Goal: Task Accomplishment & Management: Manage account settings

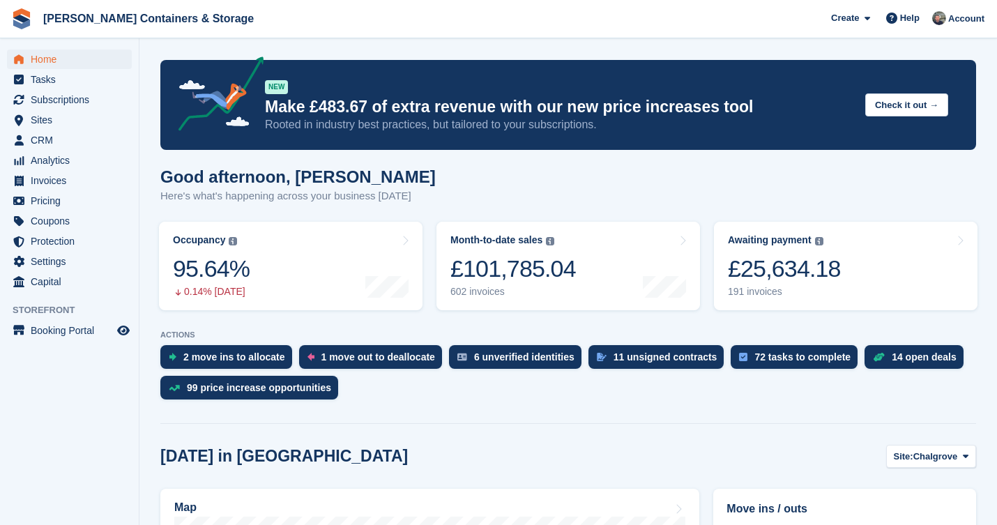
click at [133, 329] on li "Booking Portal Booking Portal" at bounding box center [69, 331] width 139 height 20
click at [125, 327] on icon "Preview store" at bounding box center [123, 330] width 13 height 11
click at [74, 104] on span "Subscriptions" at bounding box center [73, 100] width 84 height 20
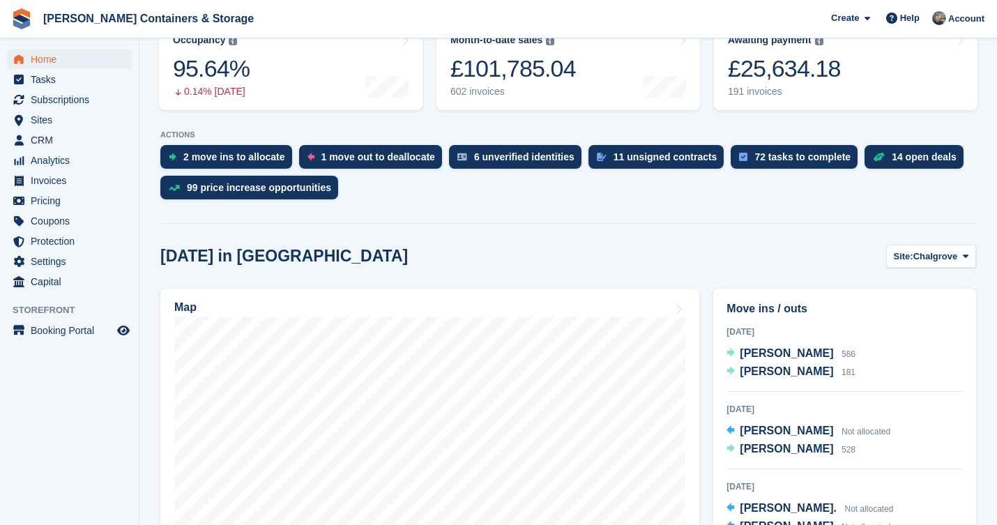
scroll to position [228, 0]
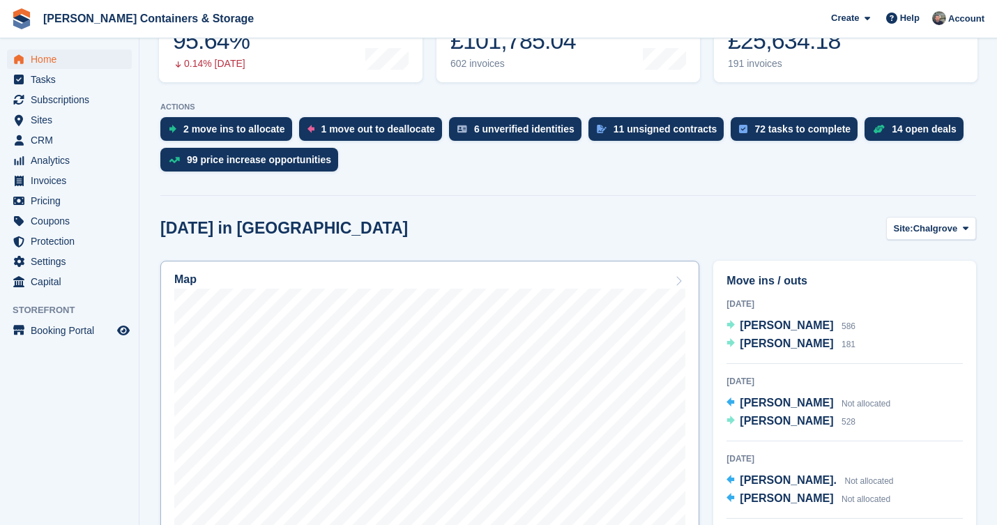
click at [428, 272] on link "Map" at bounding box center [429, 442] width 539 height 363
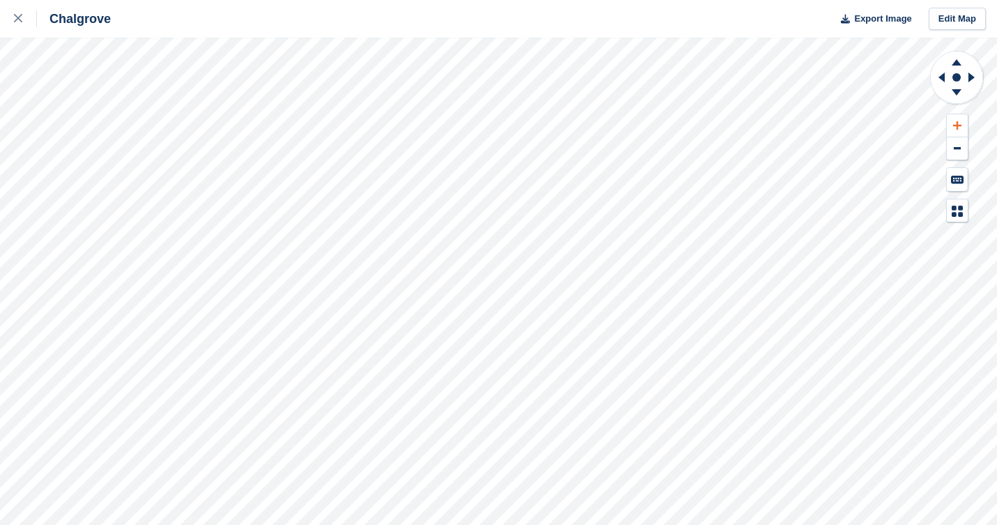
click at [954, 124] on icon at bounding box center [957, 126] width 8 height 10
click at [938, 77] on icon at bounding box center [939, 77] width 17 height 36
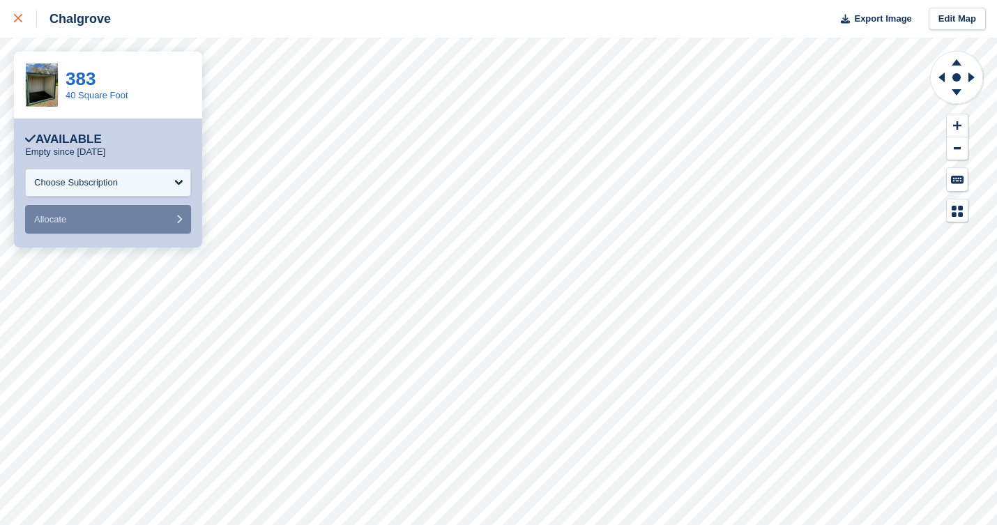
click at [24, 22] on div at bounding box center [25, 18] width 23 height 17
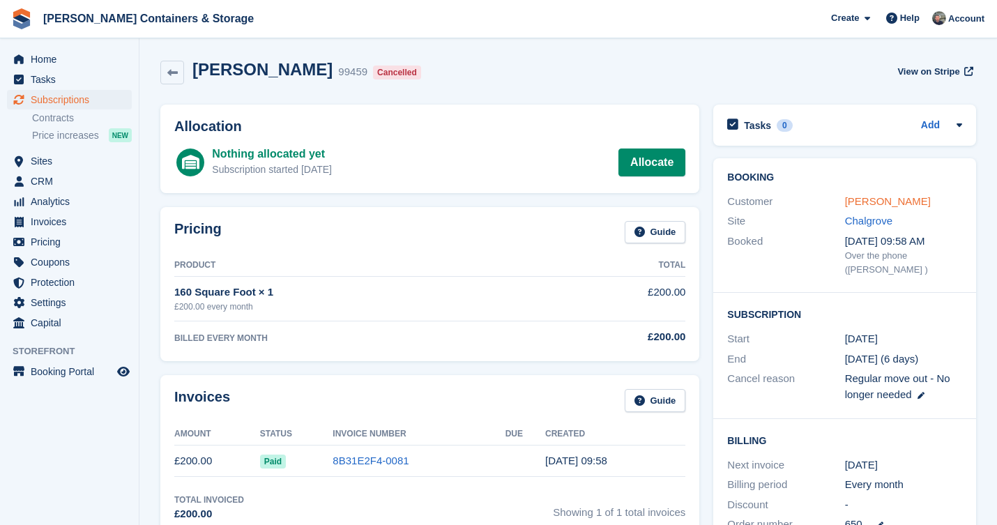
click at [889, 205] on link "[PERSON_NAME]" at bounding box center [888, 201] width 86 height 12
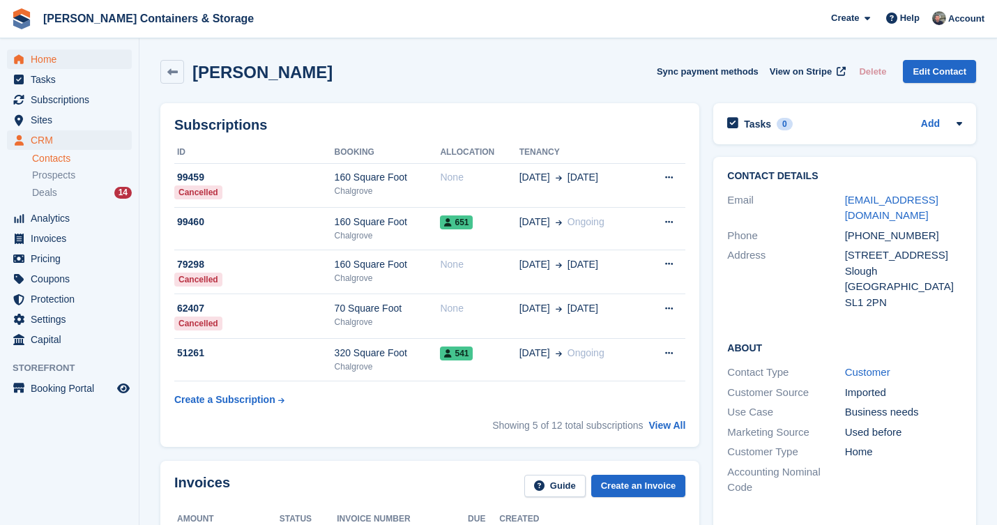
click at [54, 63] on span "Home" at bounding box center [73, 59] width 84 height 20
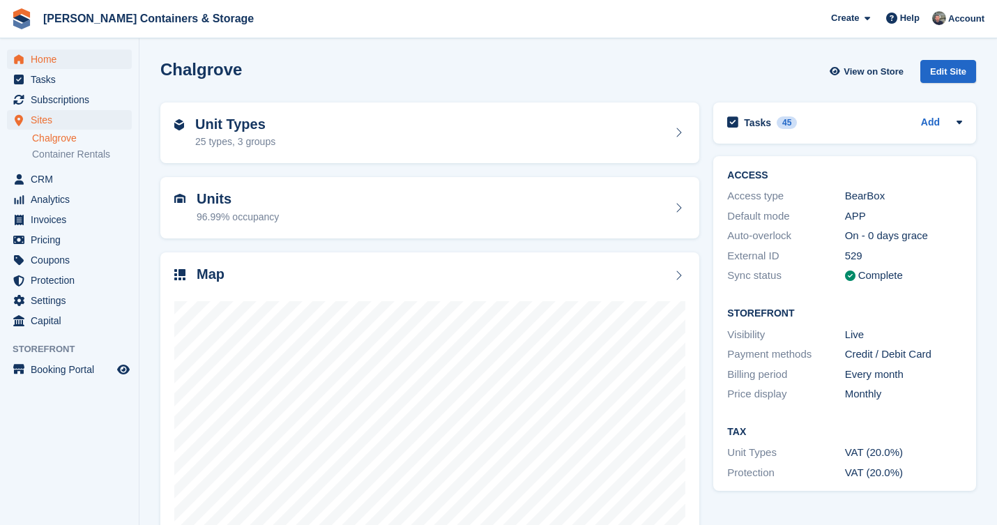
click at [77, 67] on span "Home" at bounding box center [73, 59] width 84 height 20
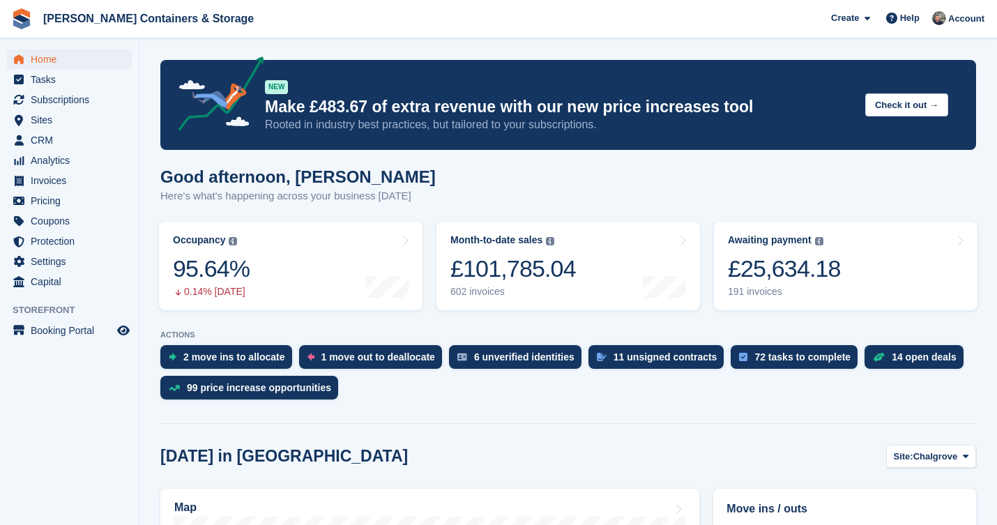
click at [56, 67] on span "Home" at bounding box center [73, 59] width 84 height 20
click at [60, 102] on span "Subscriptions" at bounding box center [73, 100] width 84 height 20
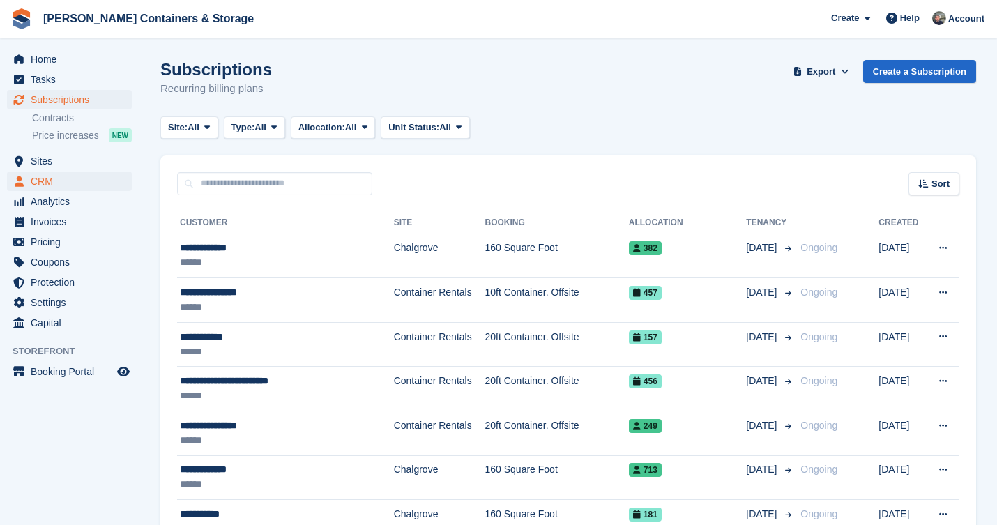
click at [70, 180] on span "CRM" at bounding box center [73, 181] width 84 height 20
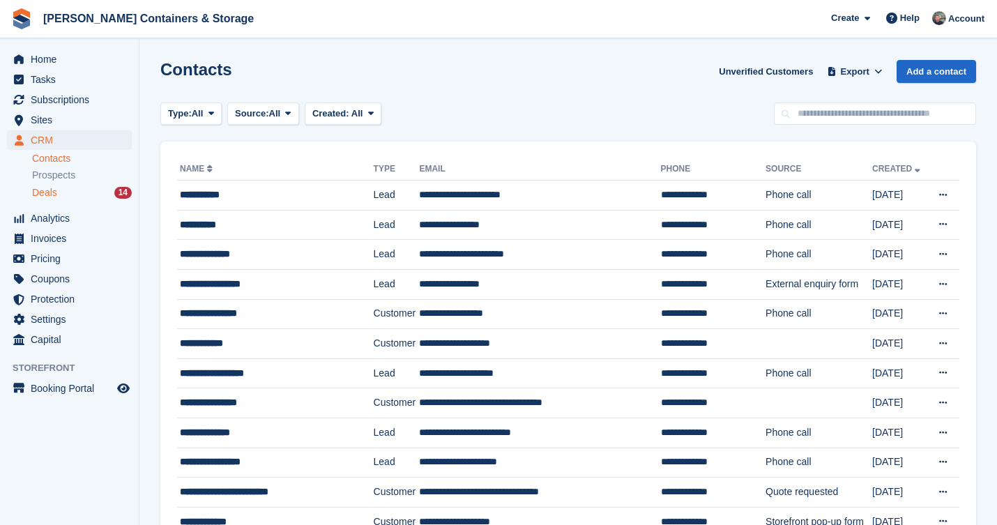
click at [59, 190] on div "Deals 14" at bounding box center [82, 192] width 100 height 13
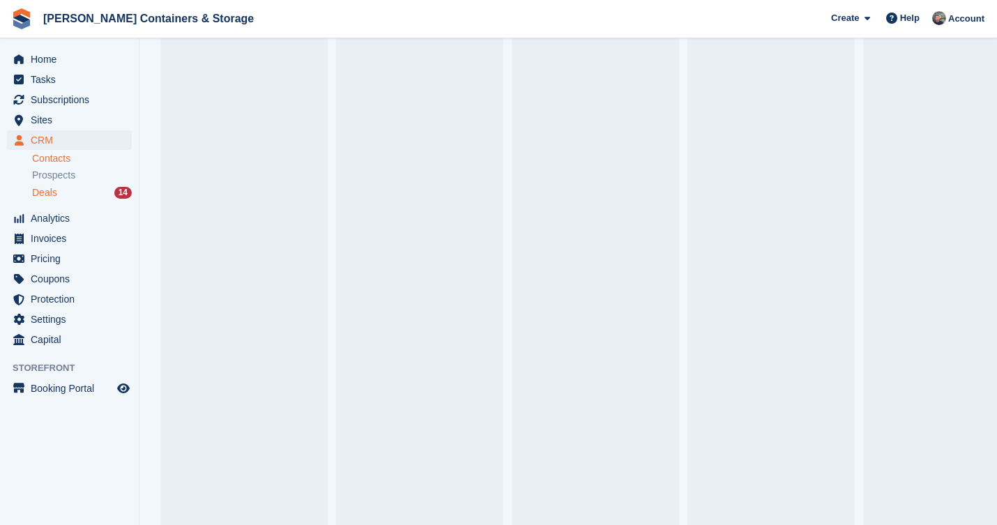
click at [63, 162] on link "Contacts" at bounding box center [82, 158] width 100 height 13
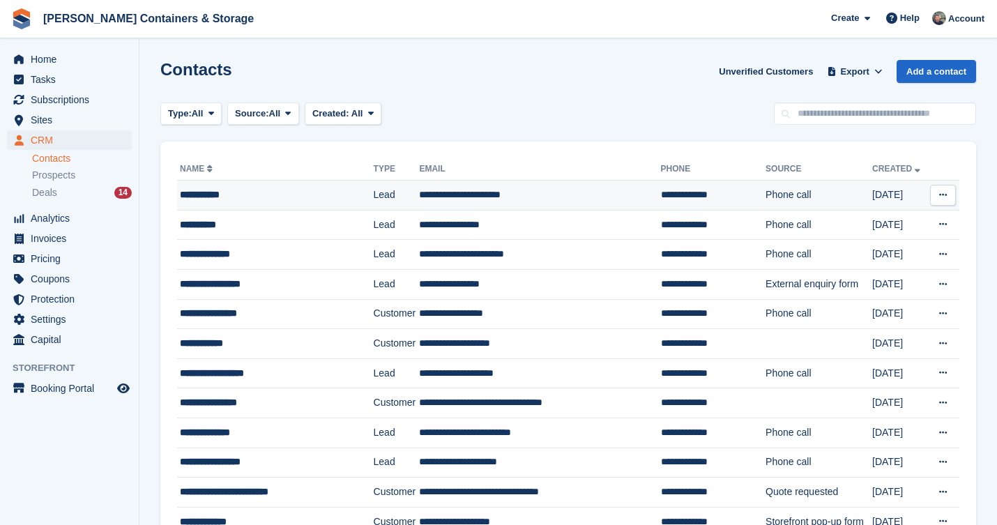
click at [267, 197] on div "**********" at bounding box center [269, 195] width 178 height 15
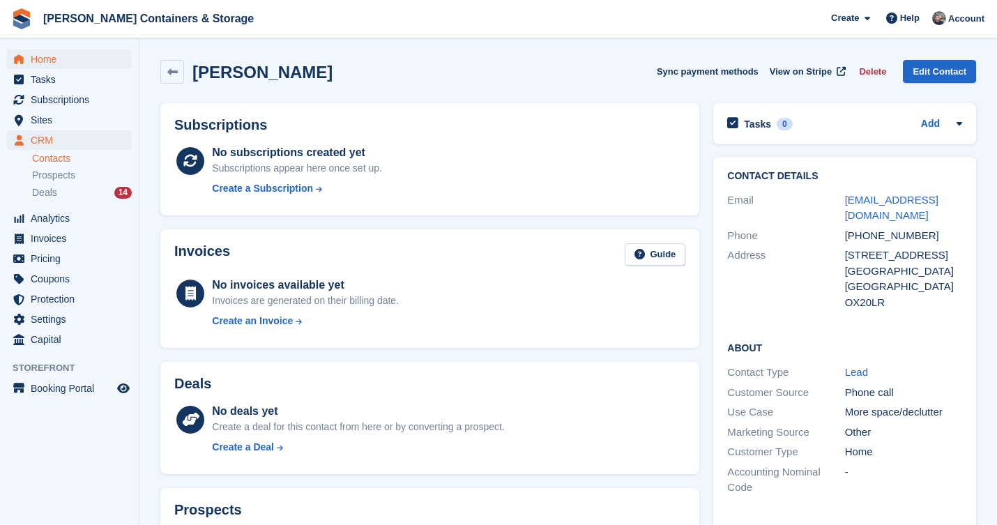
click at [85, 55] on span "Home" at bounding box center [73, 59] width 84 height 20
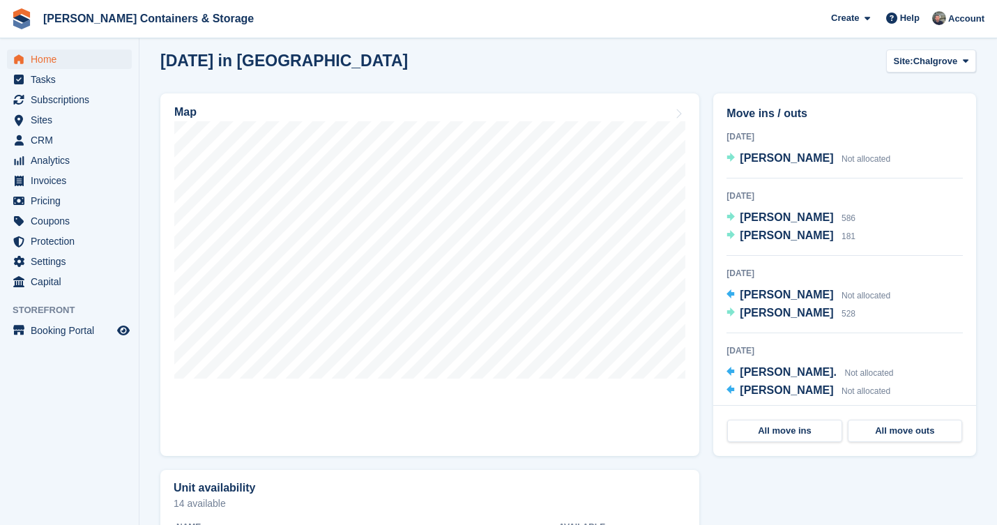
scroll to position [403, 0]
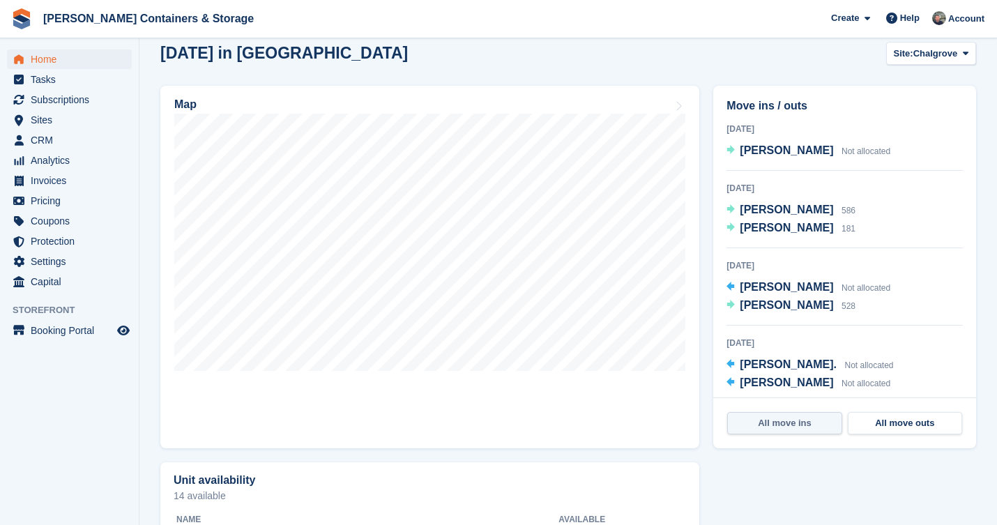
click at [761, 420] on link "All move ins" at bounding box center [784, 423] width 114 height 22
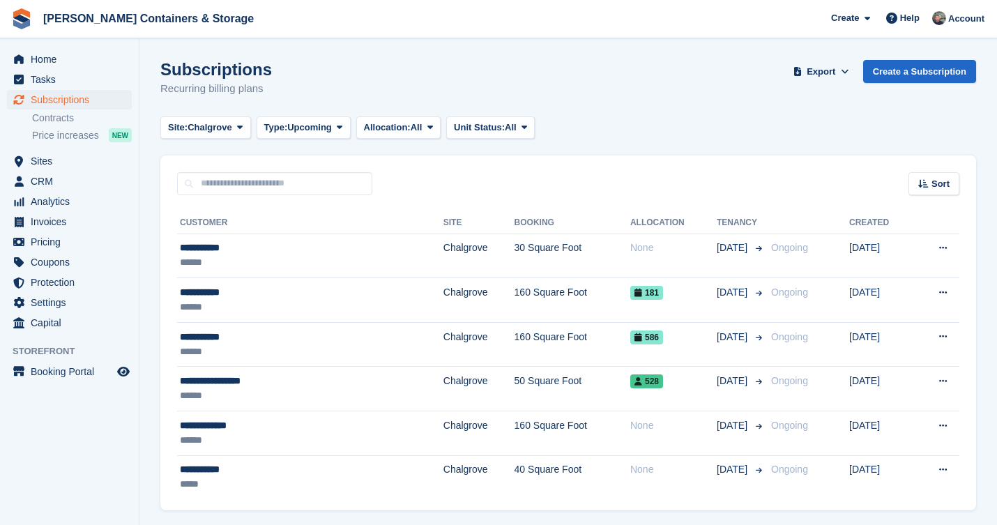
scroll to position [29, 0]
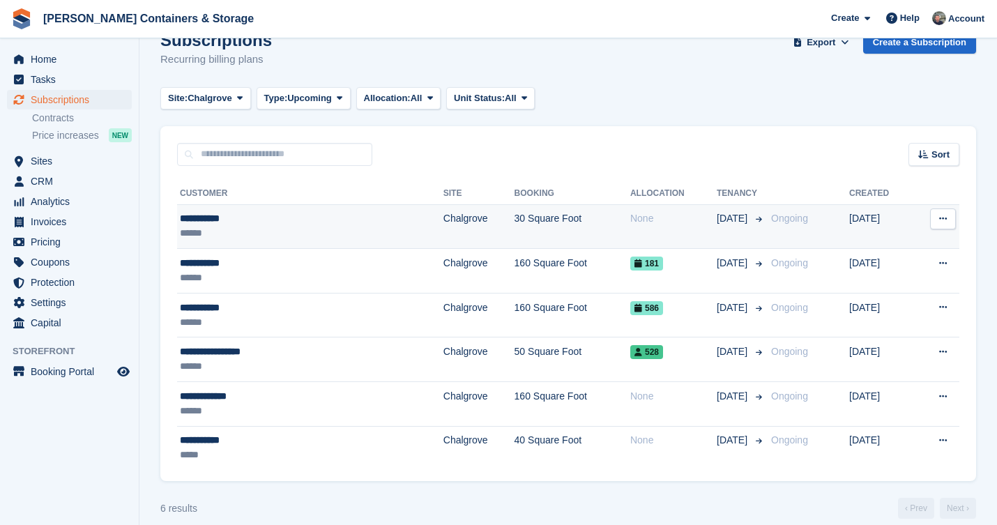
click at [514, 229] on td "30 Square Foot" at bounding box center [572, 226] width 116 height 45
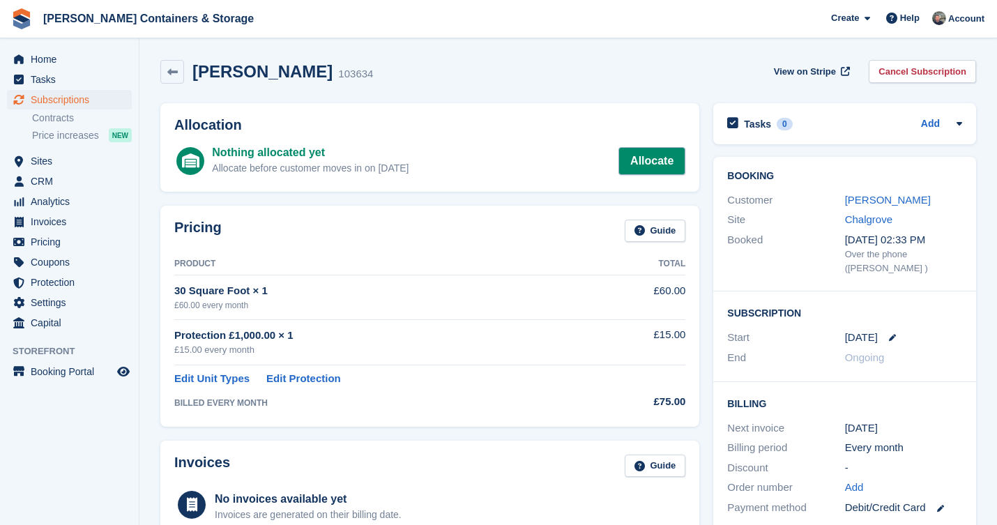
scroll to position [-1, 0]
click at [645, 164] on link "Allocate" at bounding box center [651, 161] width 67 height 28
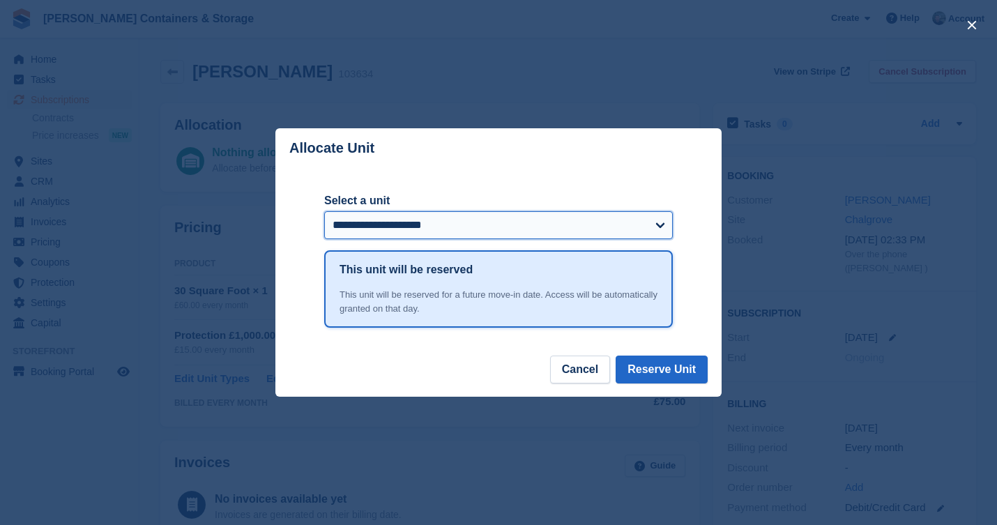
select select "*****"
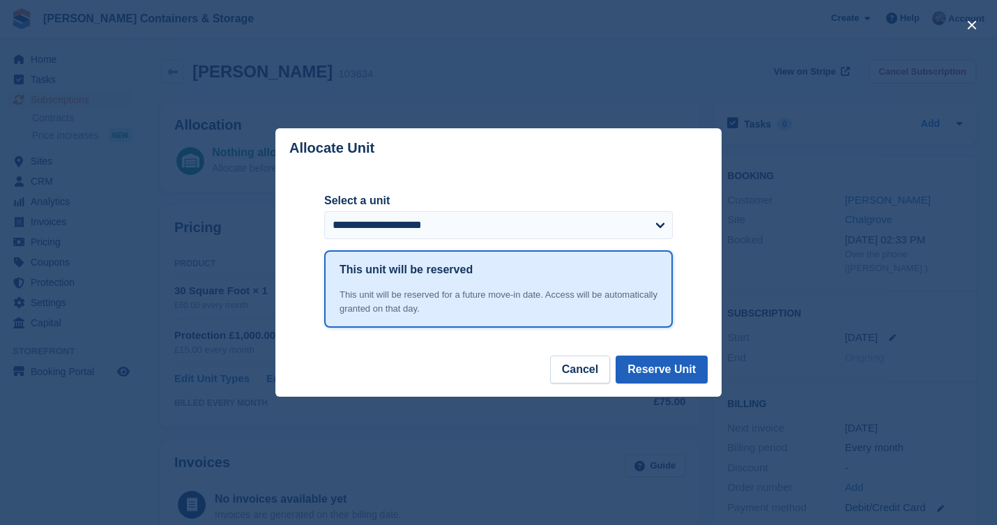
click at [657, 363] on button "Reserve Unit" at bounding box center [662, 370] width 92 height 28
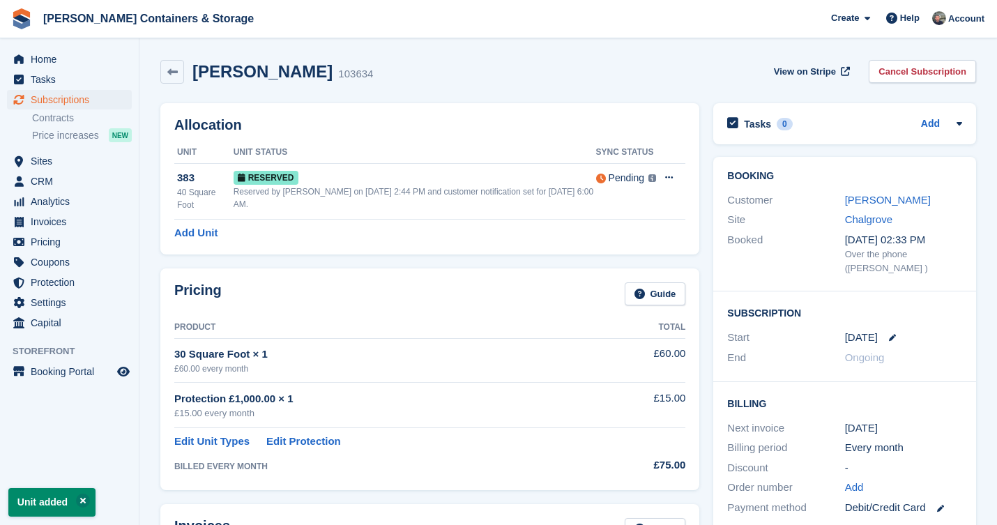
click at [74, 100] on span "Subscriptions" at bounding box center [73, 100] width 84 height 20
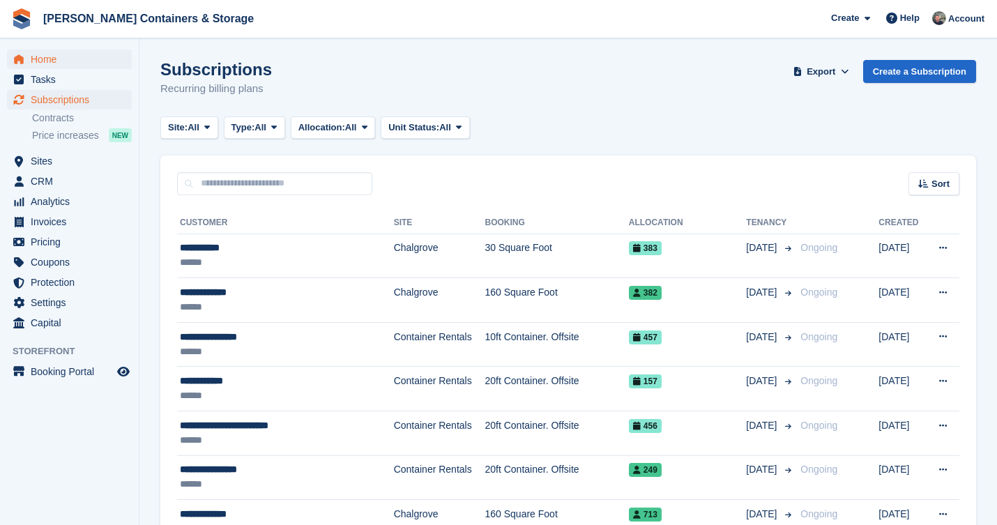
click at [61, 65] on span "Home" at bounding box center [73, 59] width 84 height 20
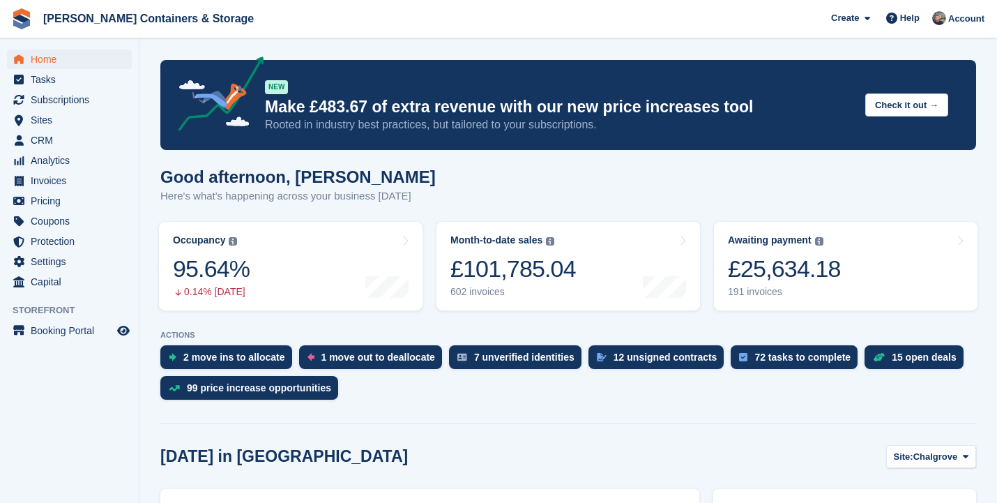
click at [61, 43] on aside "Home Tasks Subscriptions Subscriptions Subscriptions Contracts Price increases …" at bounding box center [69, 254] width 139 height 433
click at [67, 95] on span "Subscriptions" at bounding box center [73, 100] width 84 height 20
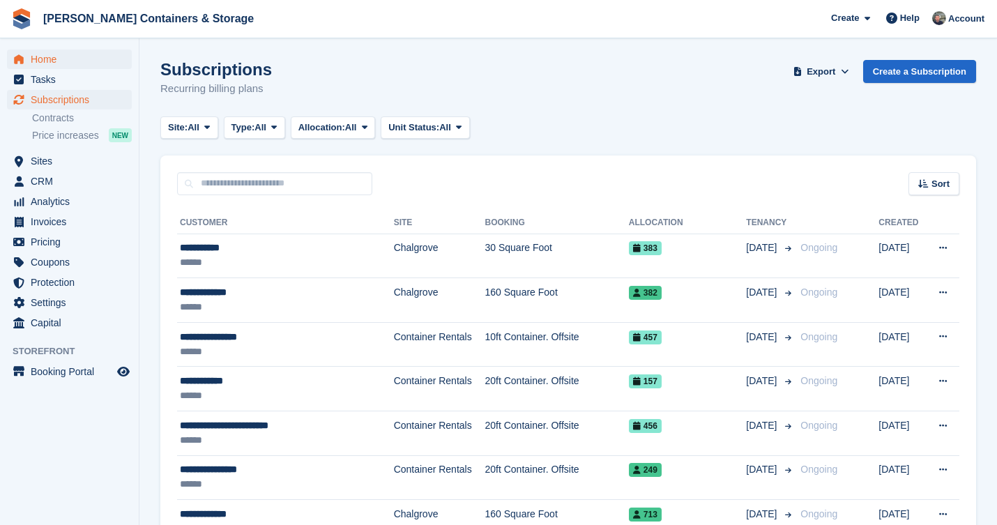
click at [47, 66] on span "Home" at bounding box center [73, 59] width 84 height 20
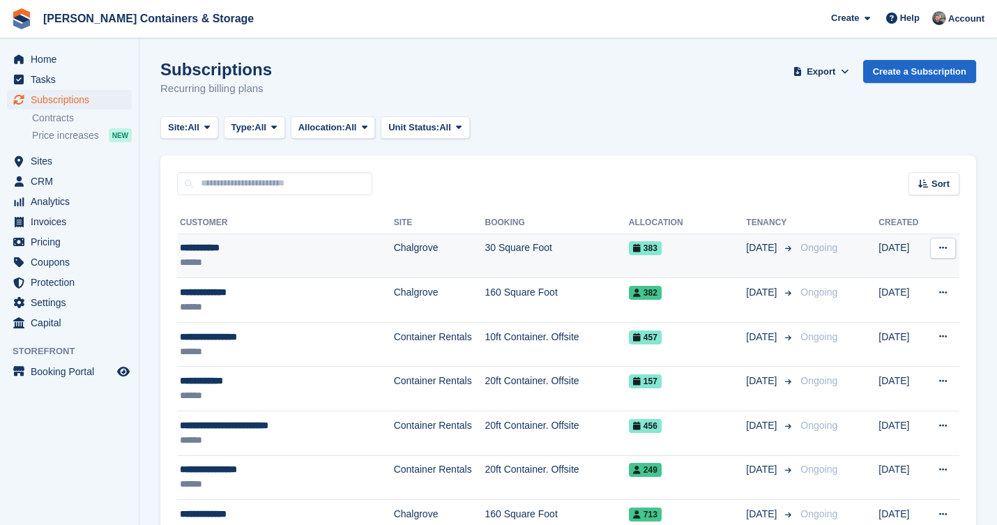
click at [243, 242] on div "**********" at bounding box center [271, 248] width 183 height 15
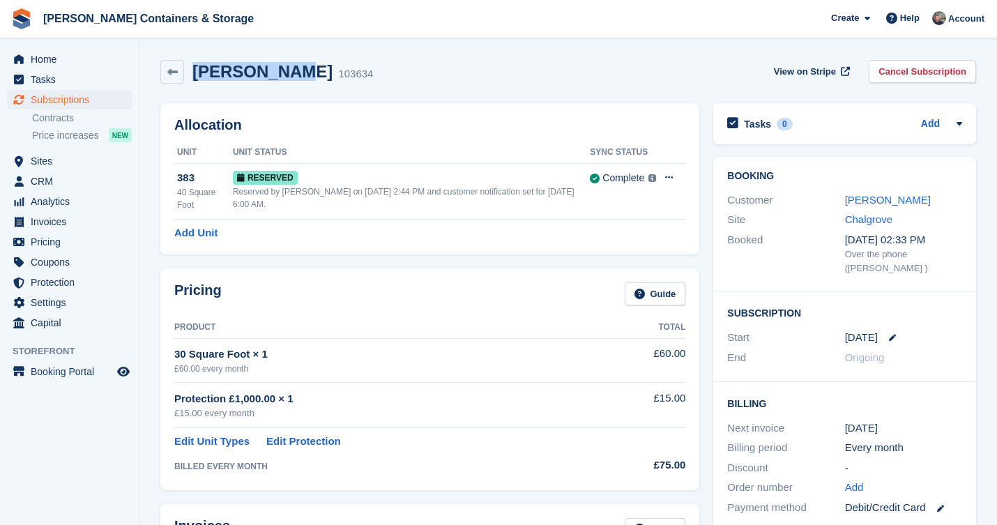
drag, startPoint x: 295, startPoint y: 77, endPoint x: 194, endPoint y: 75, distance: 101.1
click at [194, 75] on h2 "[PERSON_NAME]" at bounding box center [262, 71] width 140 height 19
copy h2 "[PERSON_NAME]"
click at [87, 59] on span "Home" at bounding box center [73, 59] width 84 height 20
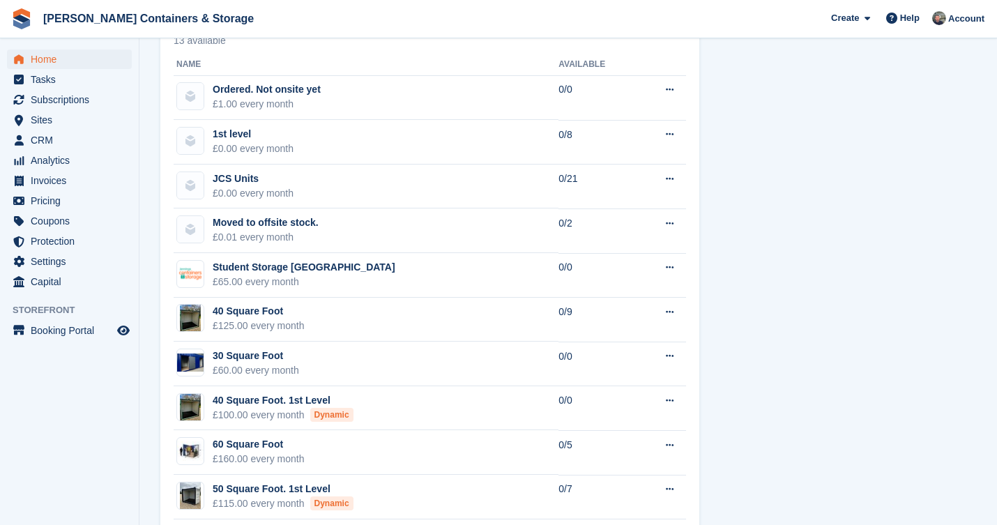
scroll to position [668, 0]
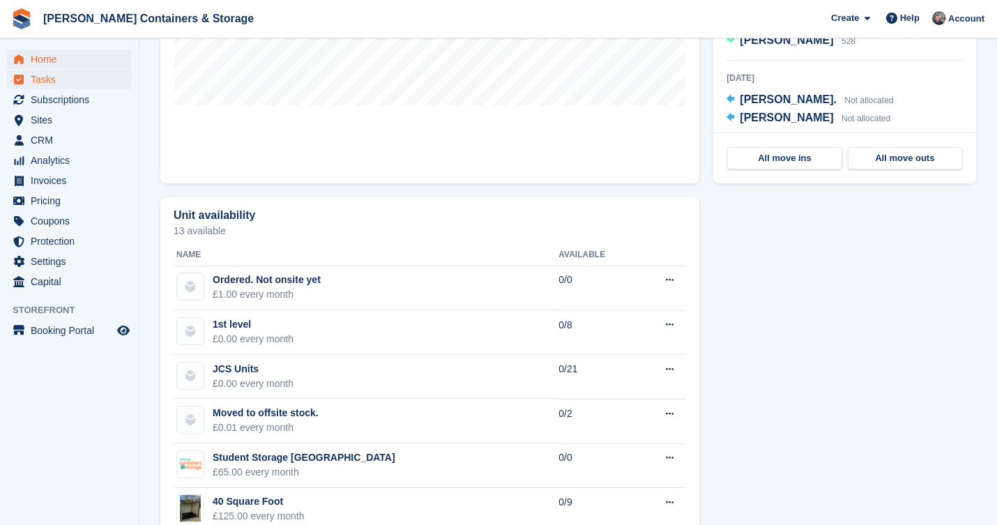
click at [81, 80] on span "Tasks" at bounding box center [73, 80] width 84 height 20
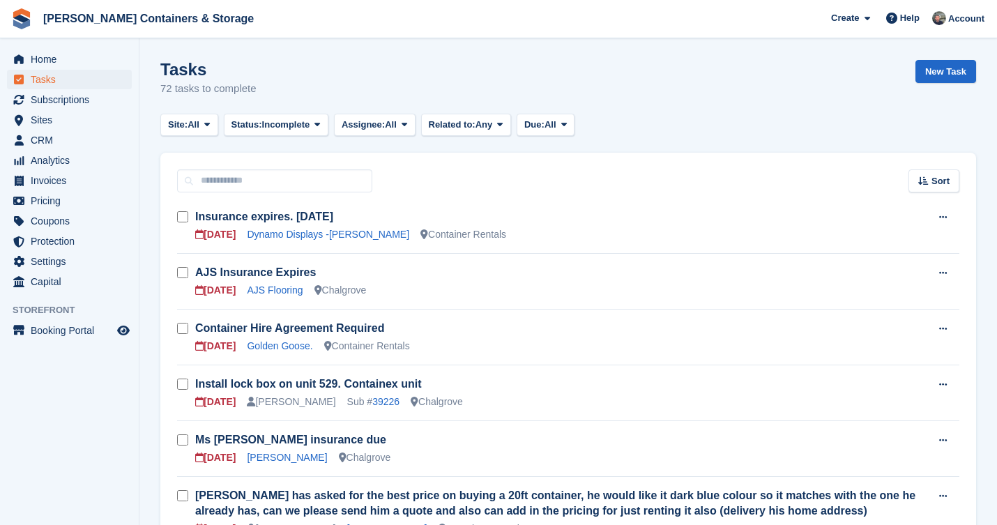
click at [74, 96] on span "Subscriptions" at bounding box center [73, 100] width 84 height 20
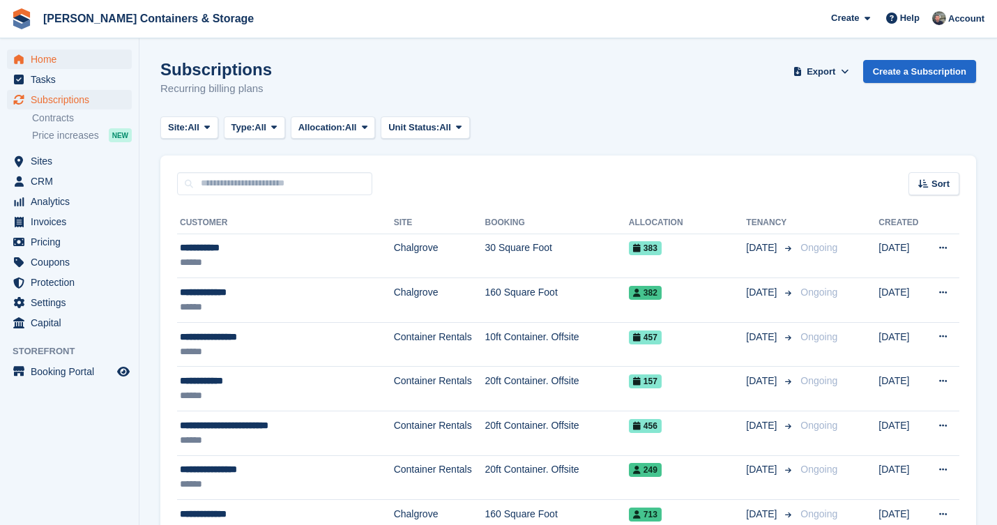
click at [90, 63] on span "Home" at bounding box center [73, 59] width 84 height 20
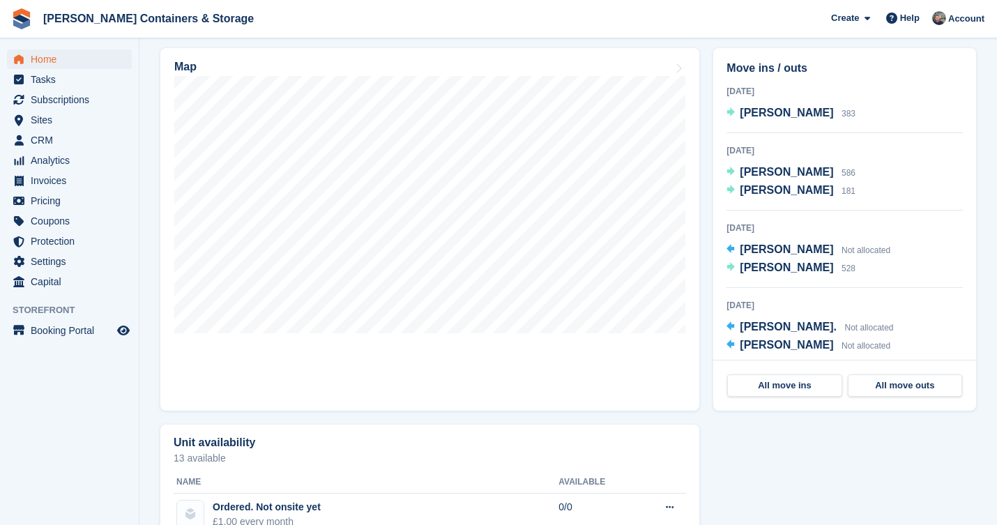
scroll to position [534, 0]
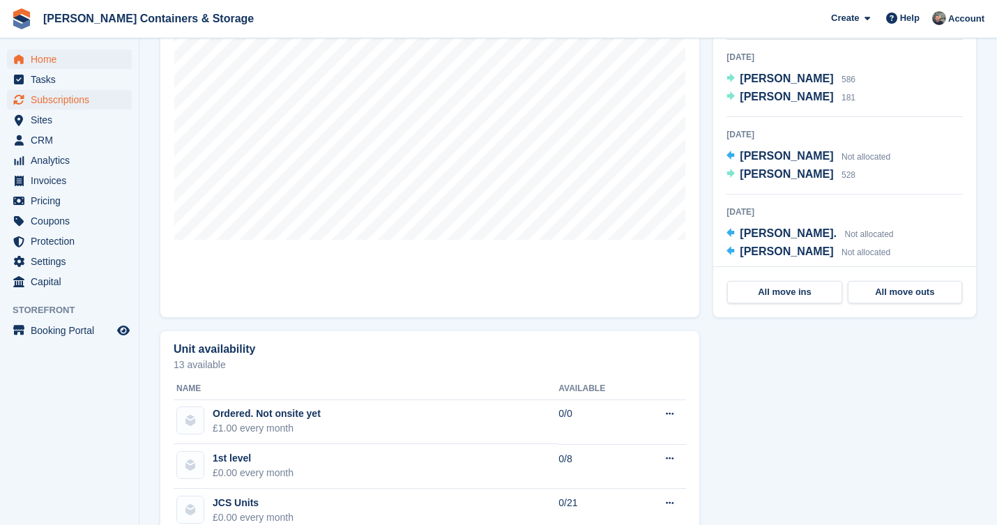
click at [91, 100] on span "Subscriptions" at bounding box center [73, 100] width 84 height 20
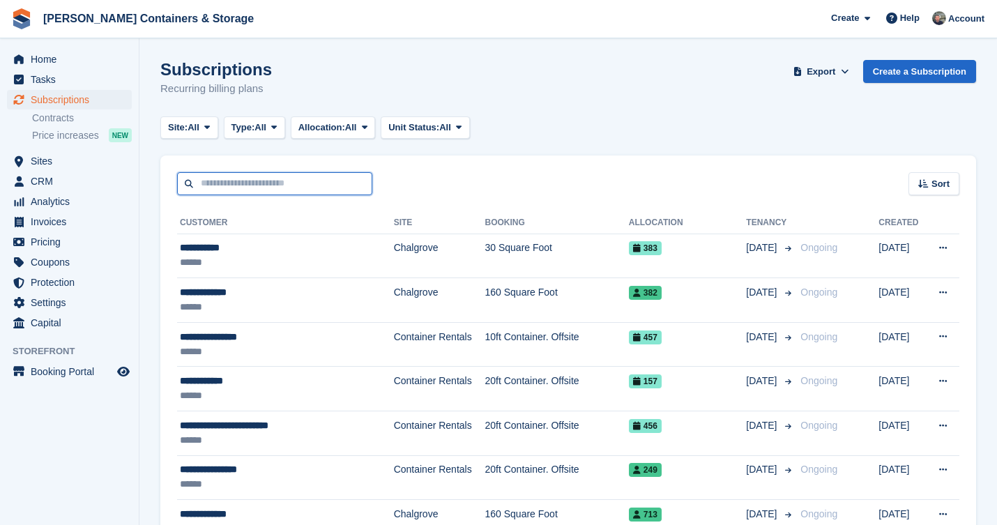
click at [246, 172] on input "text" at bounding box center [274, 183] width 195 height 23
type input "****"
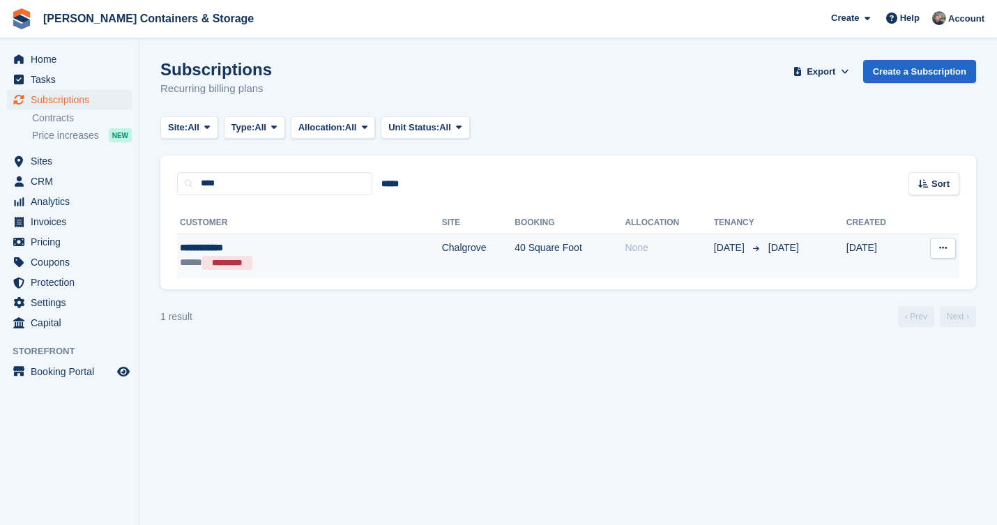
click at [311, 245] on div "**********" at bounding box center [259, 248] width 159 height 15
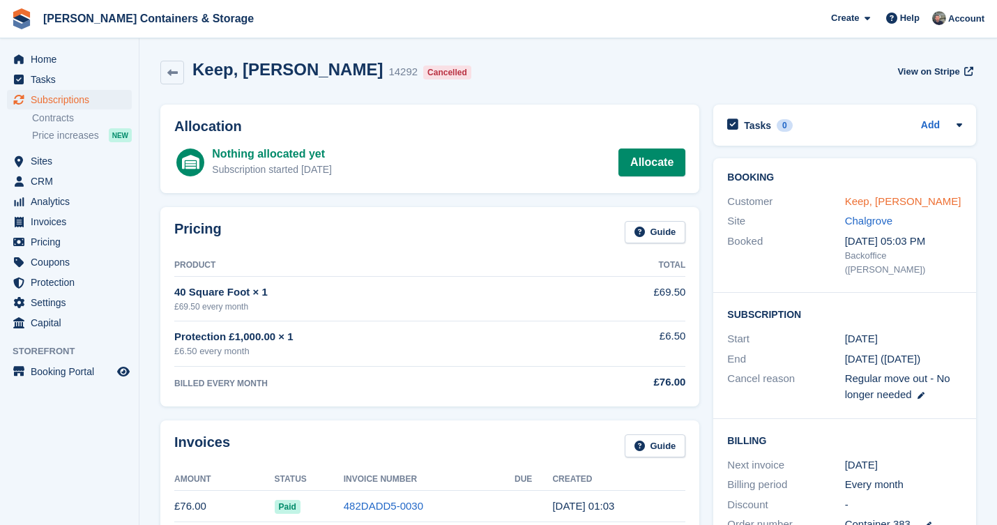
click at [864, 199] on link "Keep, [PERSON_NAME]" at bounding box center [903, 201] width 116 height 12
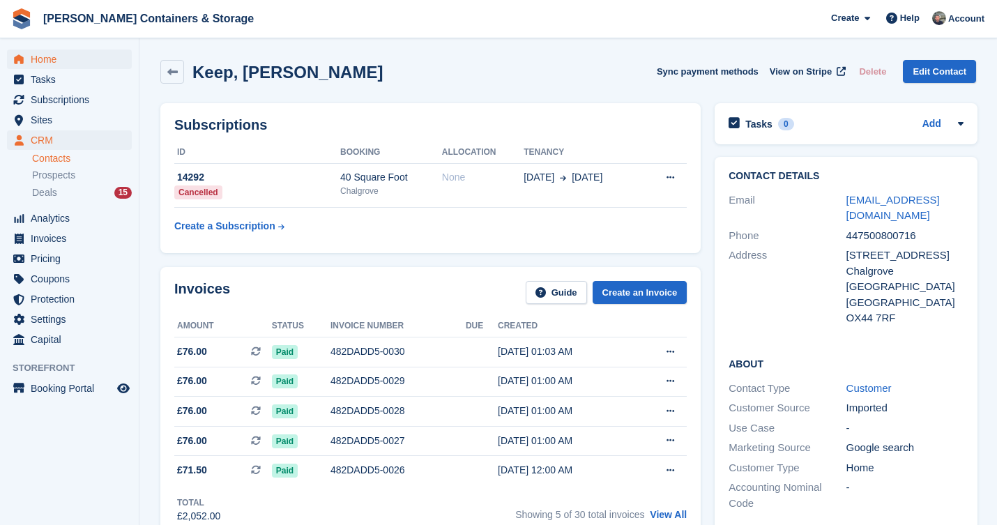
click at [50, 63] on span "Home" at bounding box center [73, 59] width 84 height 20
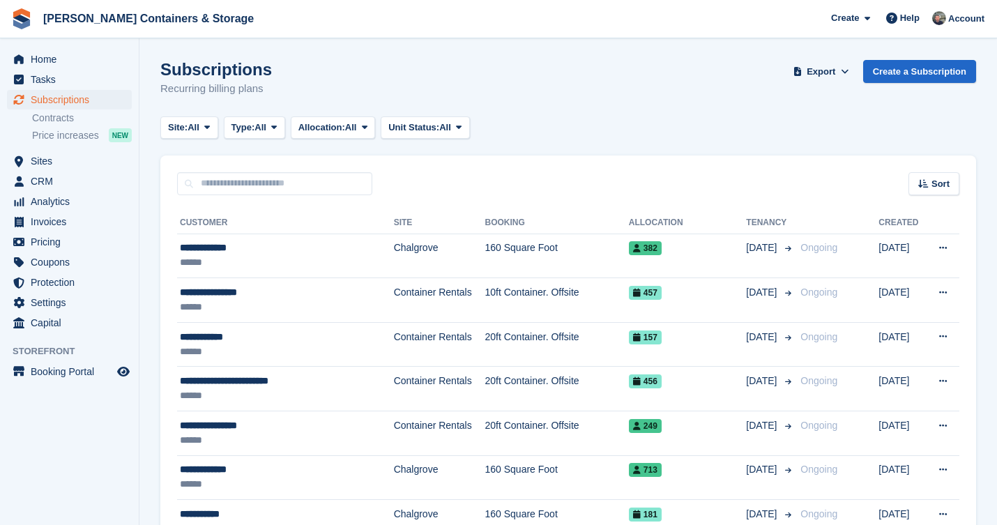
click at [64, 100] on span "Subscriptions" at bounding box center [73, 100] width 84 height 20
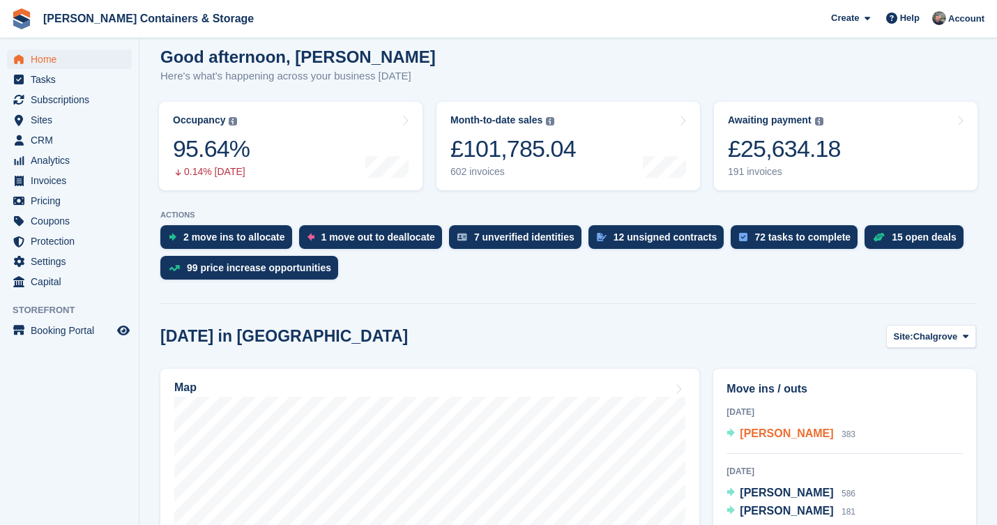
click at [788, 427] on span "Kareem Awad" at bounding box center [786, 433] width 93 height 12
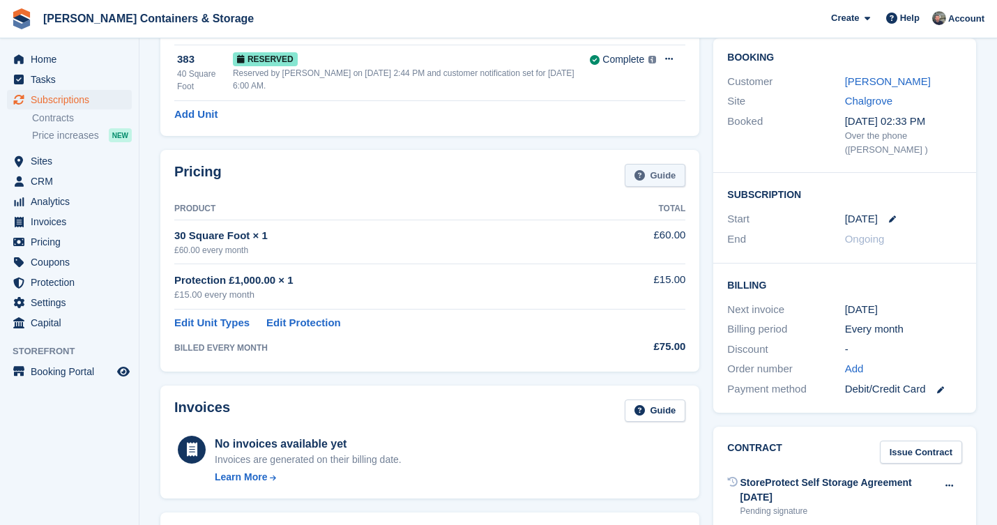
scroll to position [81, 0]
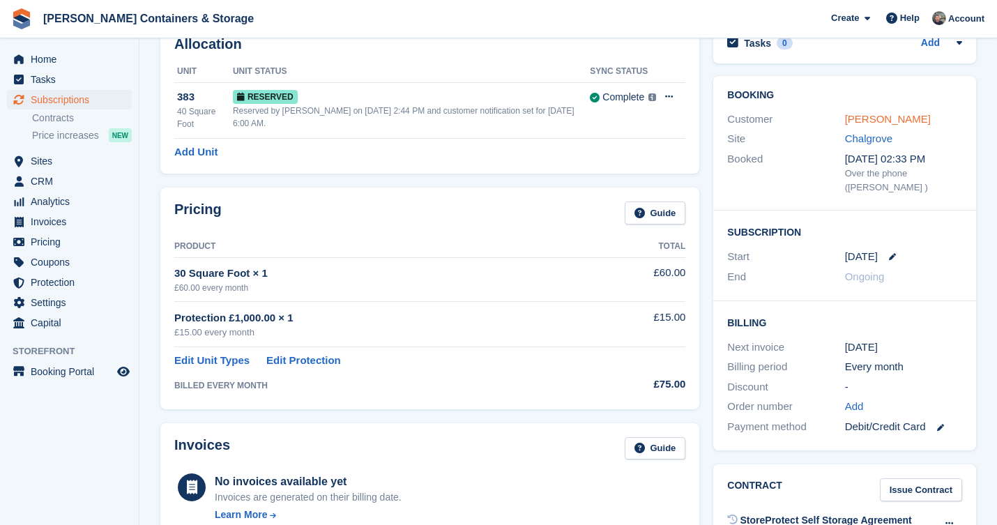
click at [876, 120] on link "[PERSON_NAME]" at bounding box center [888, 119] width 86 height 12
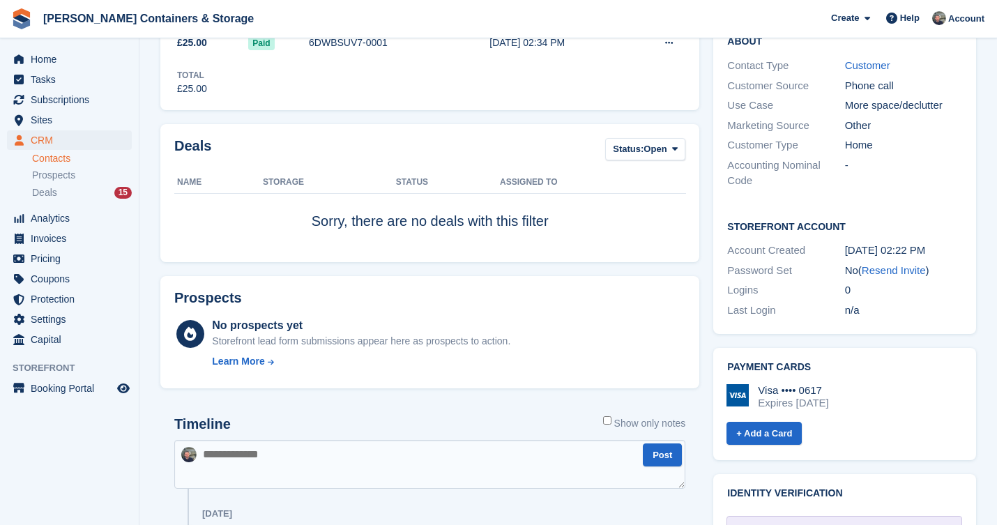
scroll to position [305, 0]
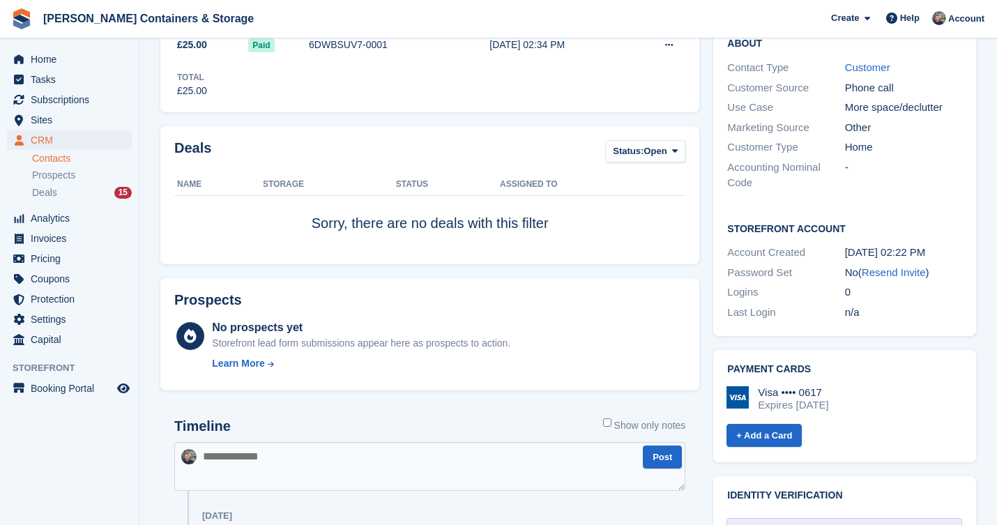
click at [691, 155] on div "Deals Status: Open All Won Lost Open Name Storage Status Assigned to Sorry, the…" at bounding box center [429, 195] width 539 height 139
click at [655, 155] on span "Open" at bounding box center [654, 151] width 23 height 14
click at [653, 192] on link "All" at bounding box center [671, 183] width 121 height 25
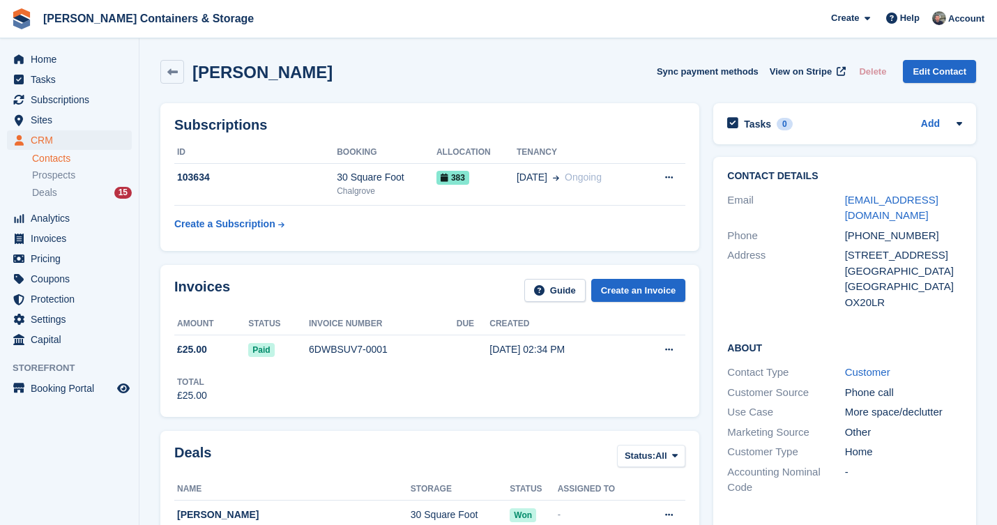
click at [63, 200] on li "Deals 15" at bounding box center [85, 193] width 107 height 16
click at [56, 193] on span "Deals" at bounding box center [44, 192] width 25 height 13
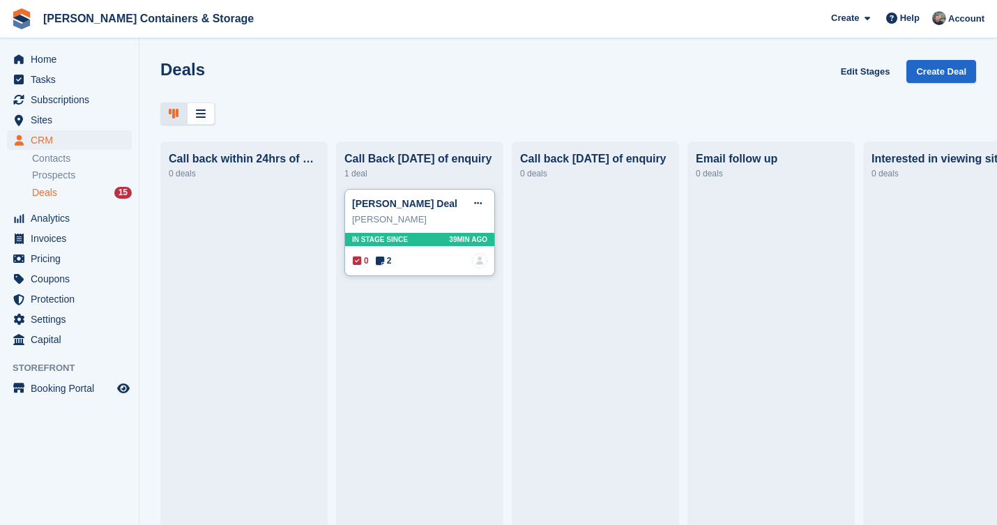
click at [379, 264] on icon at bounding box center [380, 261] width 8 height 10
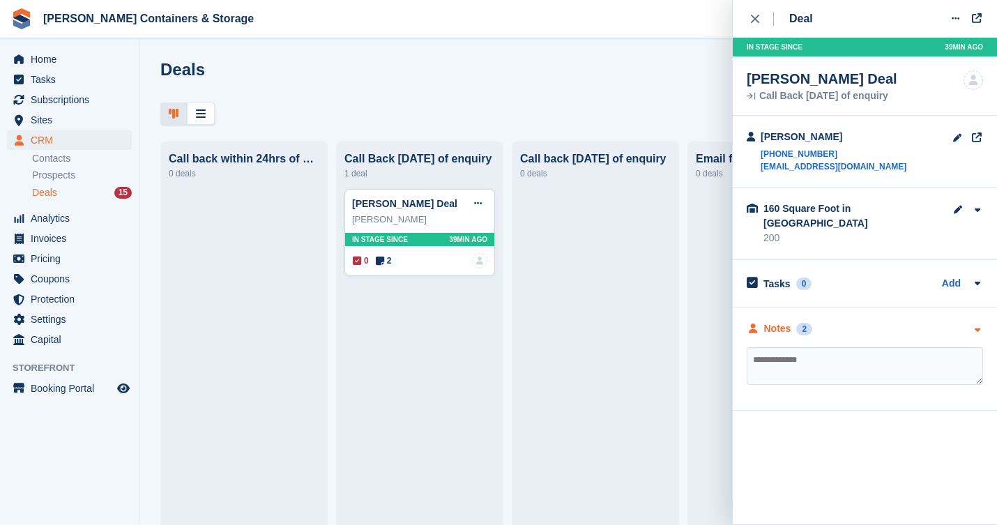
click at [784, 321] on div "Notes" at bounding box center [777, 328] width 27 height 15
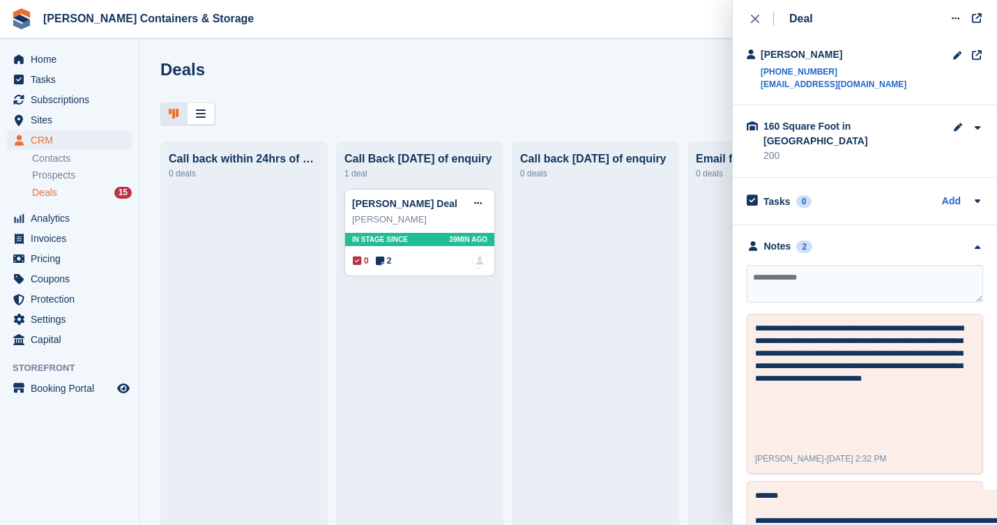
scroll to position [183, 0]
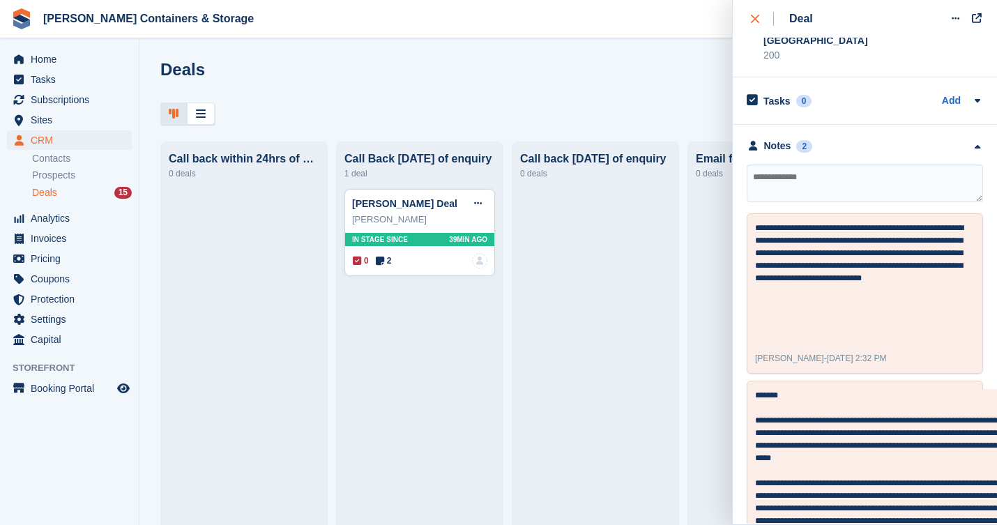
click at [751, 24] on div "close" at bounding box center [762, 19] width 23 height 14
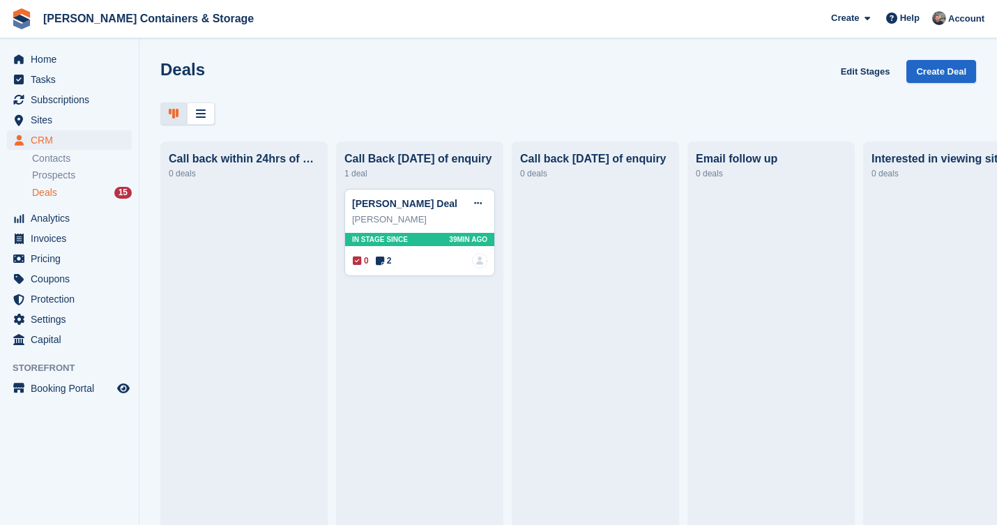
click at [47, 194] on span "Deals" at bounding box center [44, 192] width 25 height 13
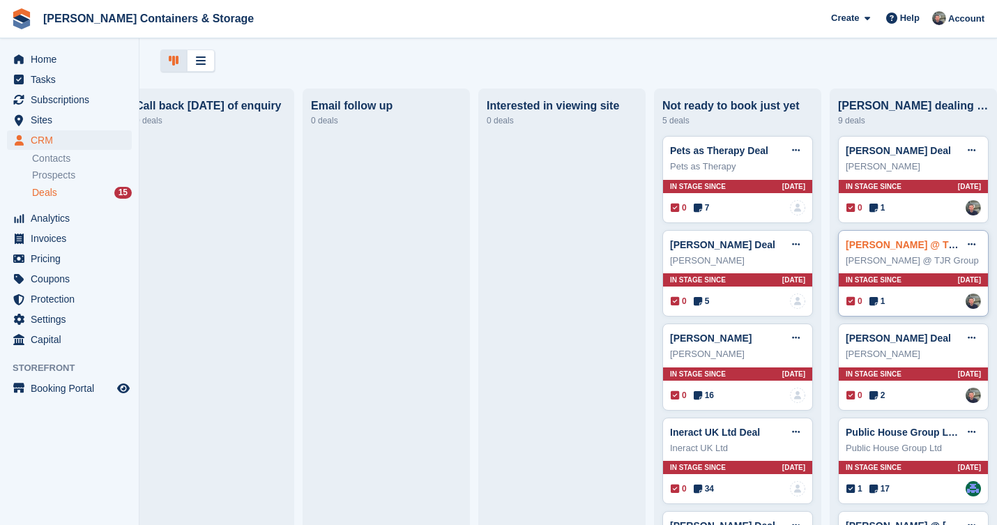
scroll to position [62, 0]
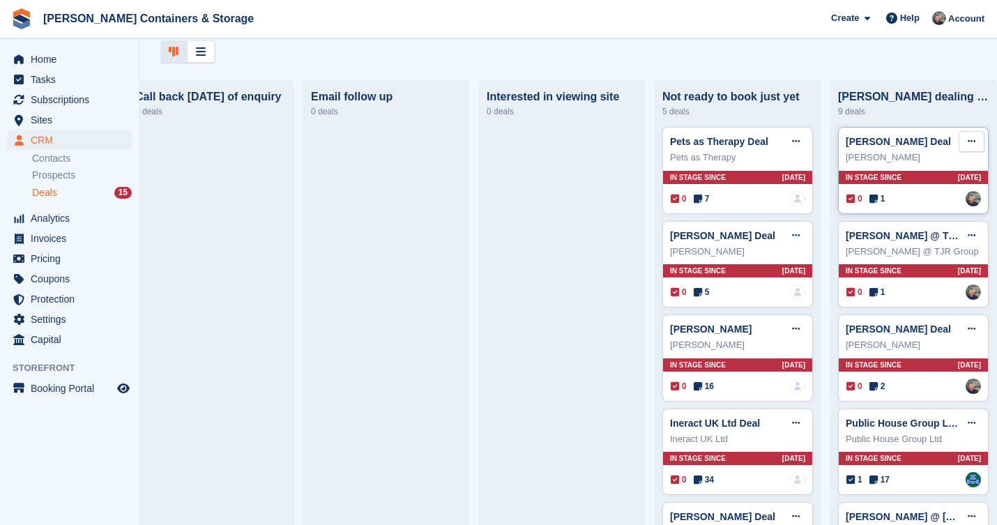
click at [974, 134] on button at bounding box center [972, 141] width 26 height 21
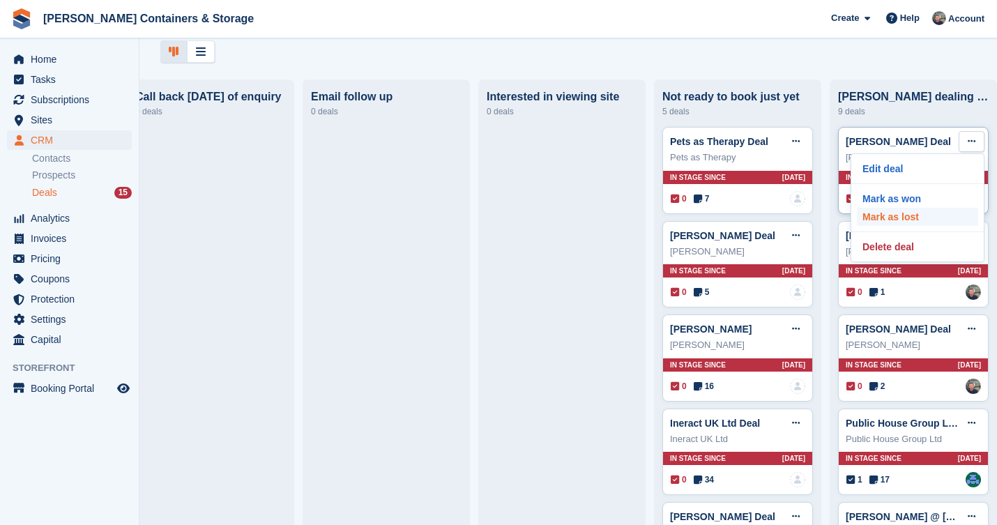
click at [921, 215] on p "Mark as lost" at bounding box center [917, 217] width 121 height 18
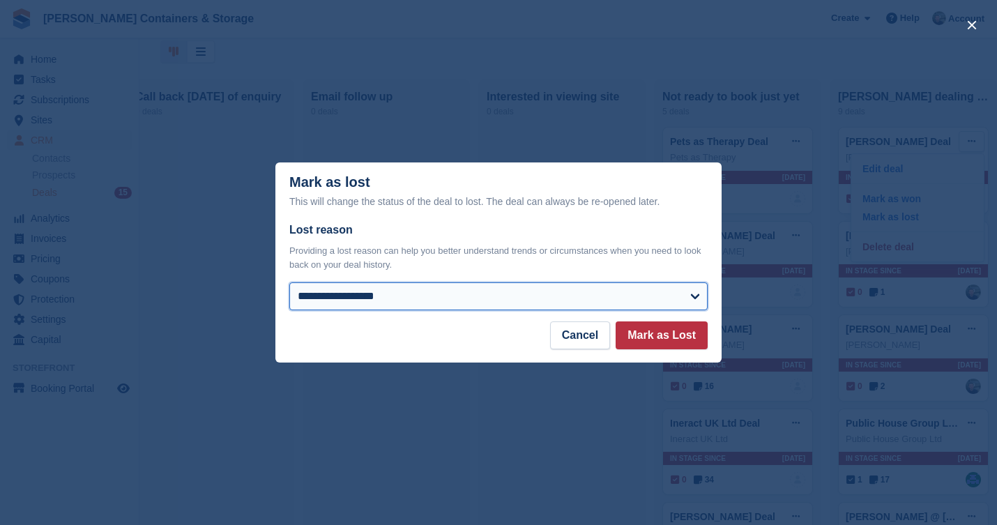
select select "**********"
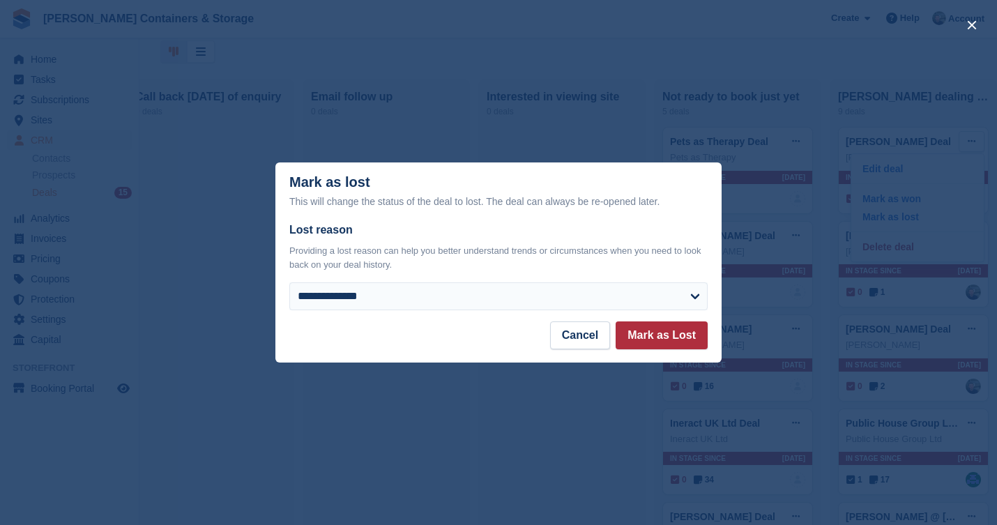
click at [699, 328] on button "Mark as Lost" at bounding box center [662, 335] width 92 height 28
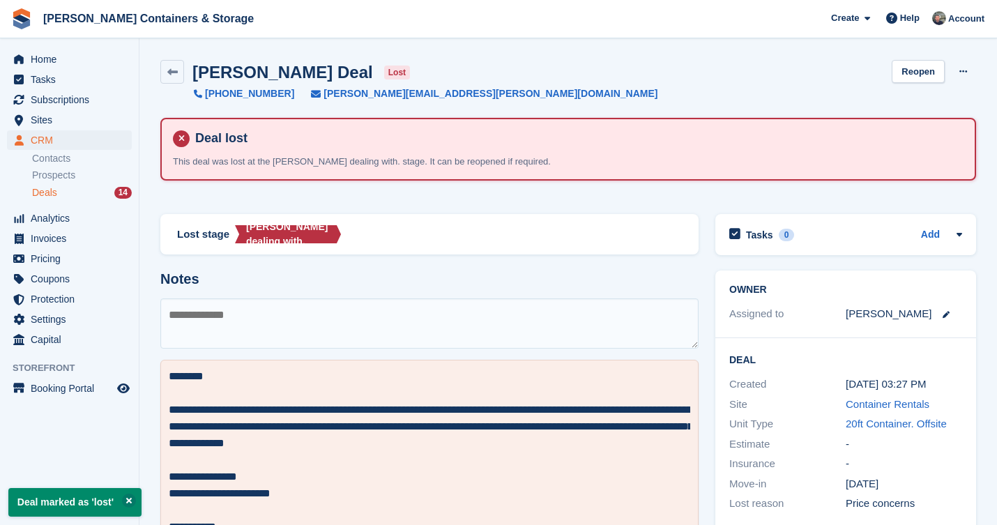
click at [54, 199] on link "Deals 14" at bounding box center [82, 192] width 100 height 15
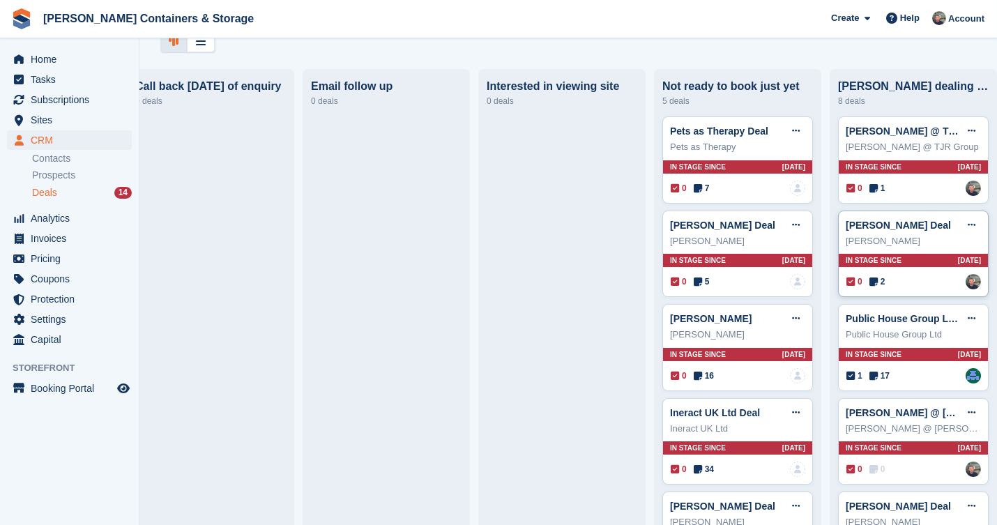
scroll to position [75, 0]
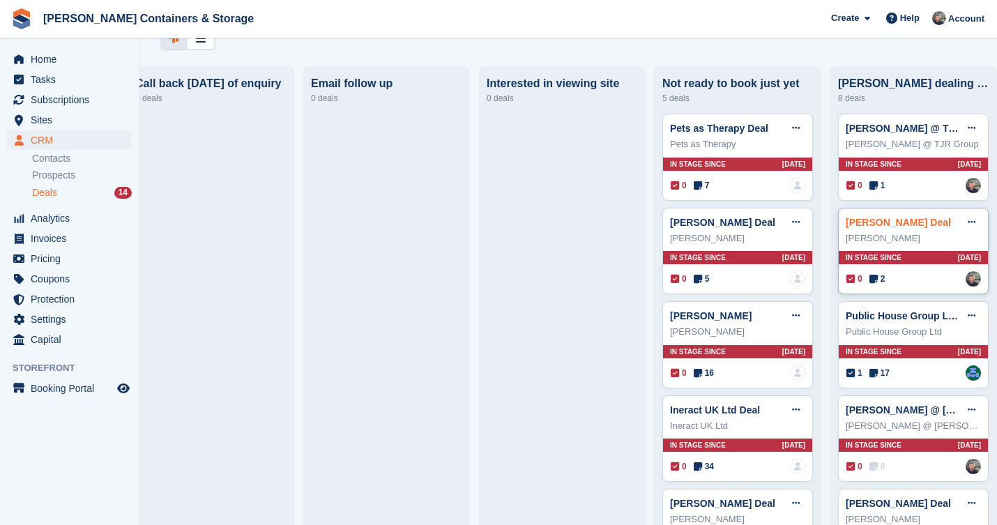
click link "Callum Russell Deal"
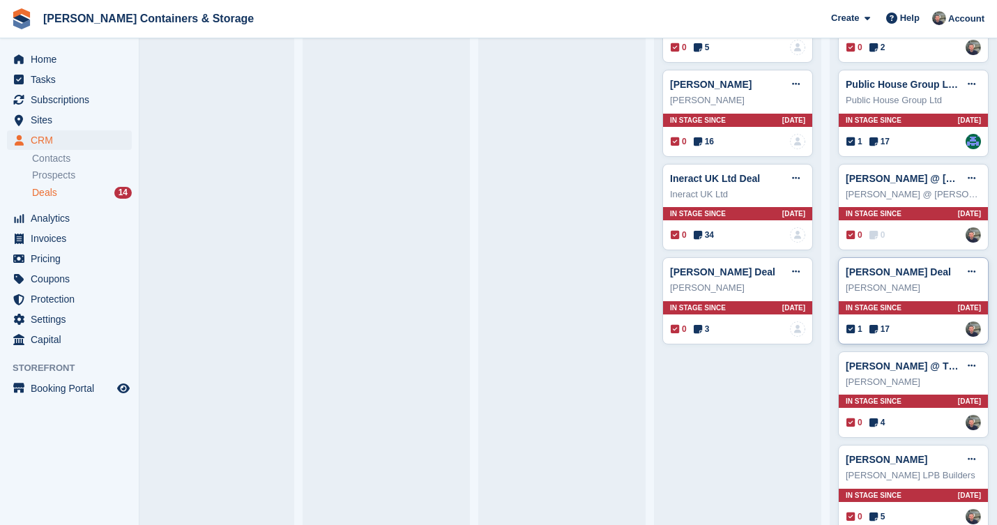
scroll to position [423, 0]
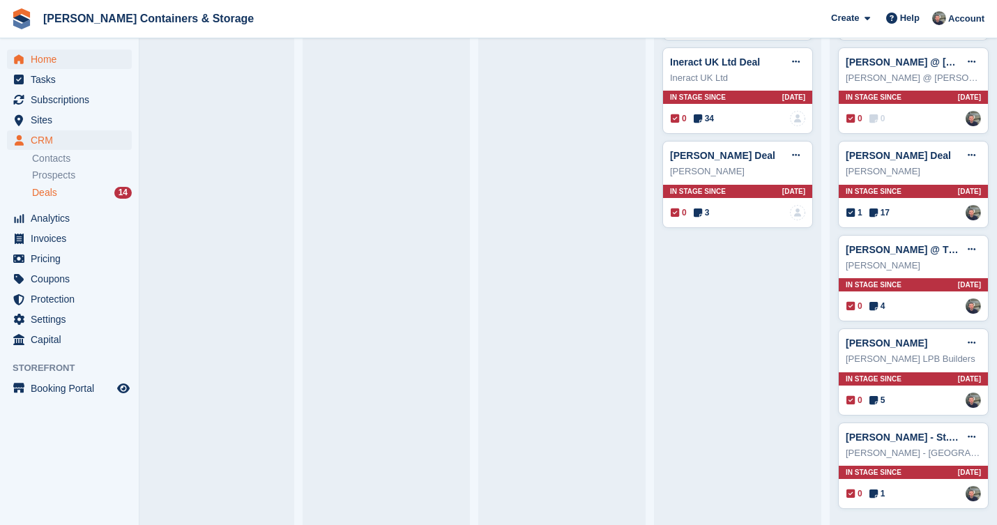
click span "Home"
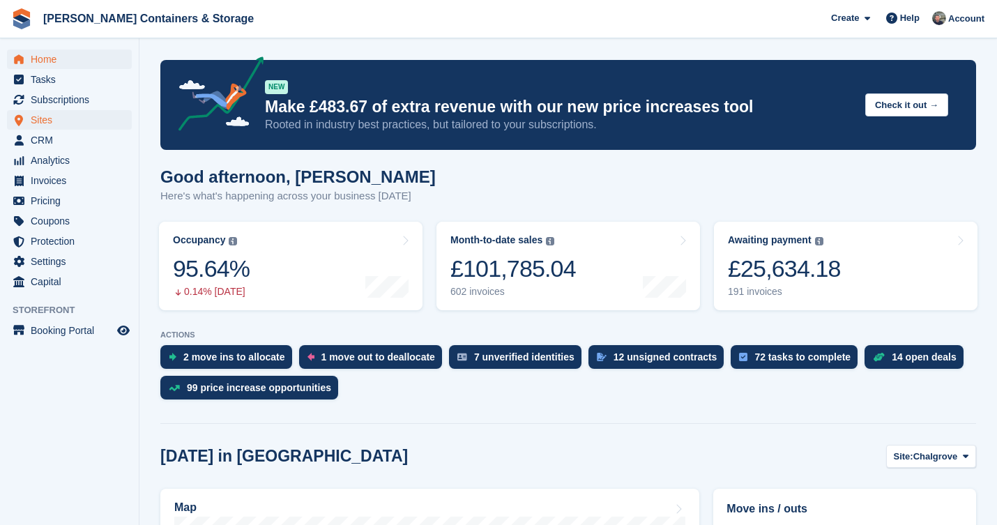
click at [59, 122] on span "Sites" at bounding box center [73, 120] width 84 height 20
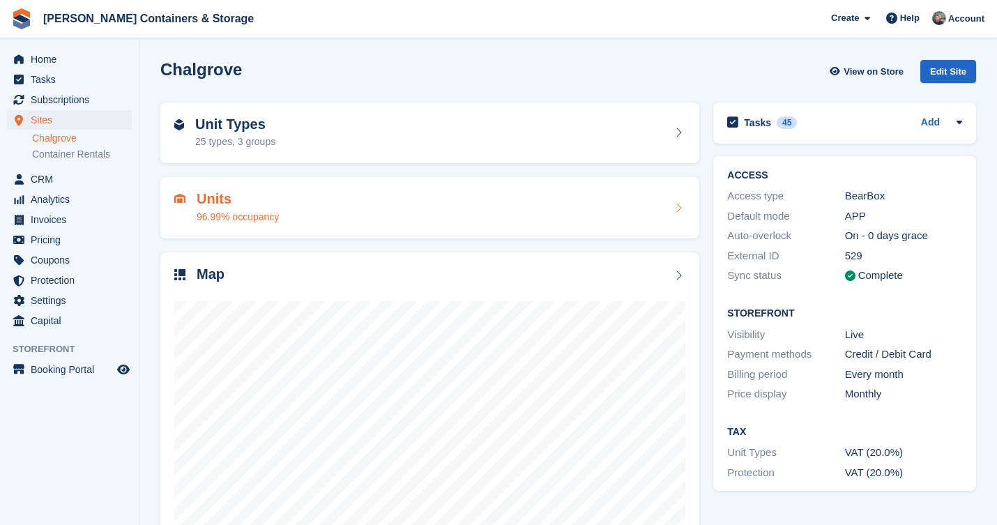
click at [248, 222] on div "96.99% occupancy" at bounding box center [238, 217] width 82 height 15
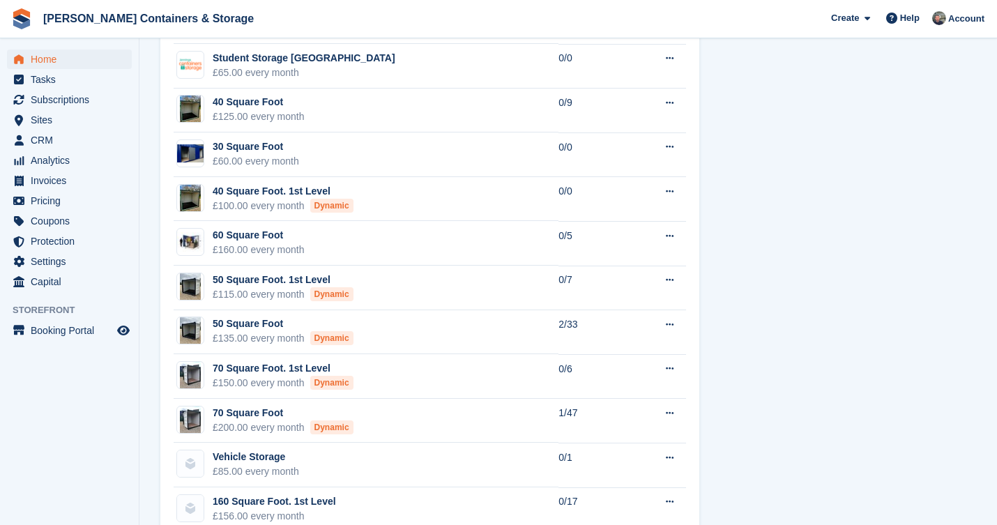
scroll to position [1032, 0]
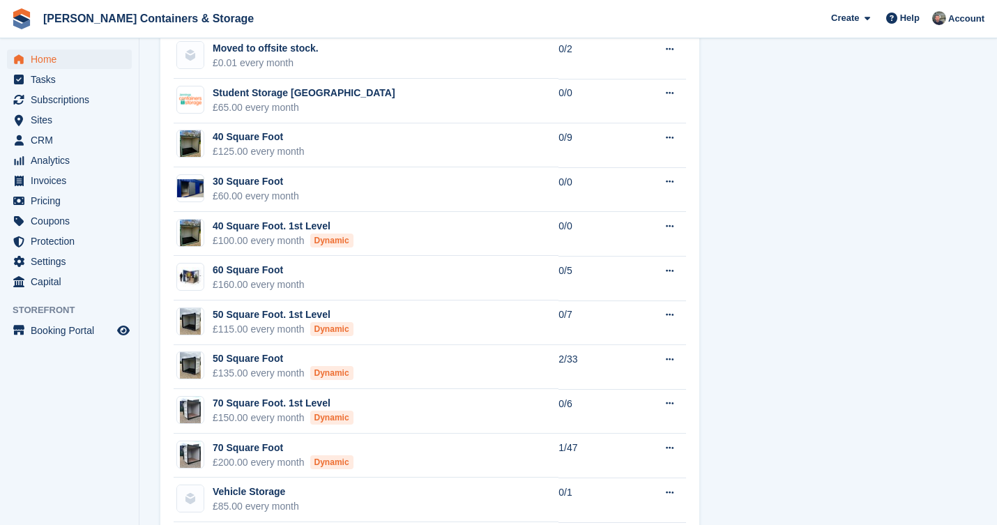
click at [78, 63] on span "Home" at bounding box center [73, 59] width 84 height 20
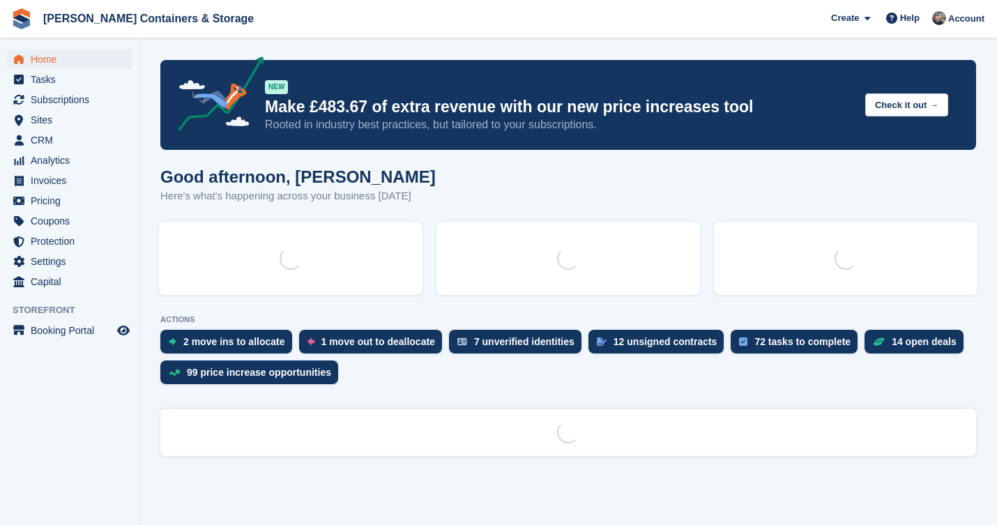
scroll to position [0, 0]
click at [75, 101] on span "Subscriptions" at bounding box center [73, 100] width 84 height 20
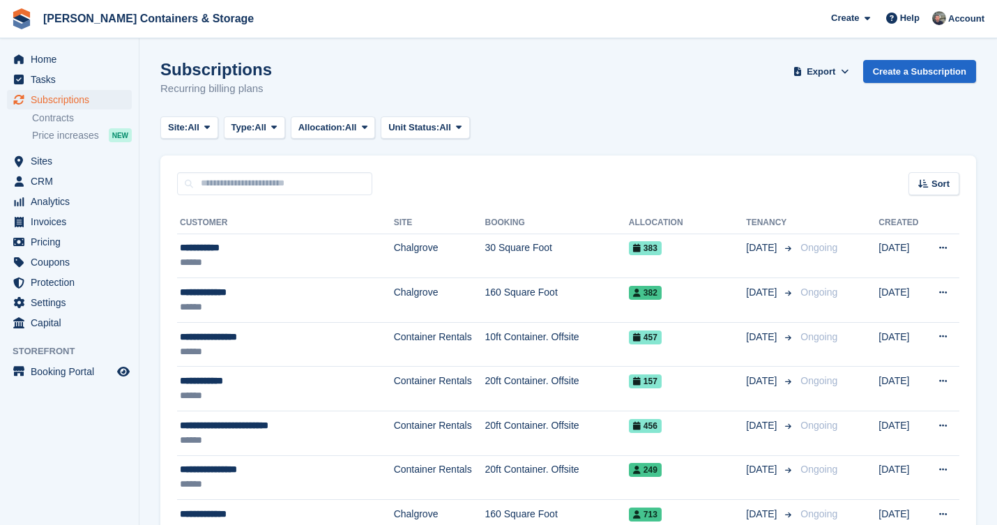
drag, startPoint x: 0, startPoint y: 0, endPoint x: 84, endPoint y: 92, distance: 124.8
click at [84, 92] on span "Subscriptions" at bounding box center [73, 100] width 84 height 20
click at [47, 166] on span "Sites" at bounding box center [73, 161] width 84 height 20
click at [41, 176] on span "CRM" at bounding box center [73, 181] width 84 height 20
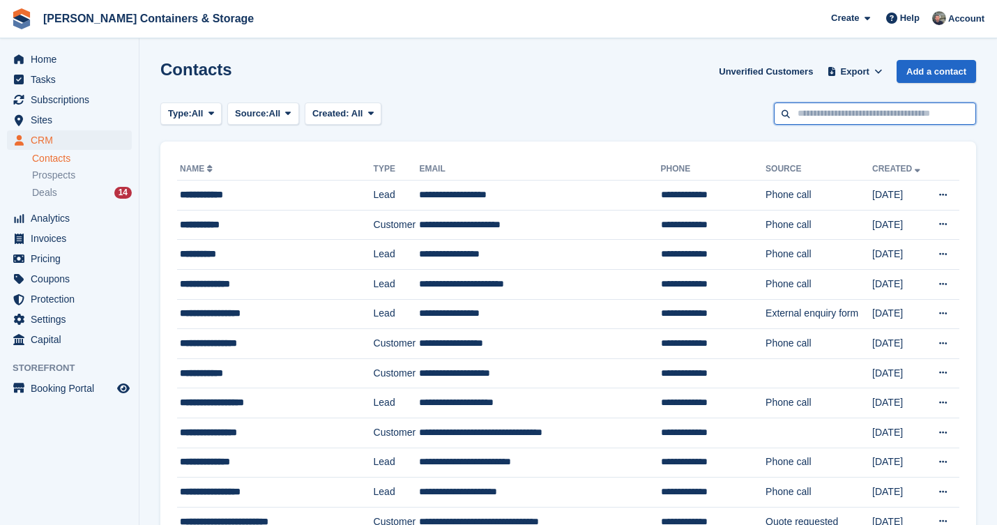
click at [848, 107] on input "text" at bounding box center [875, 113] width 202 height 23
type input "****"
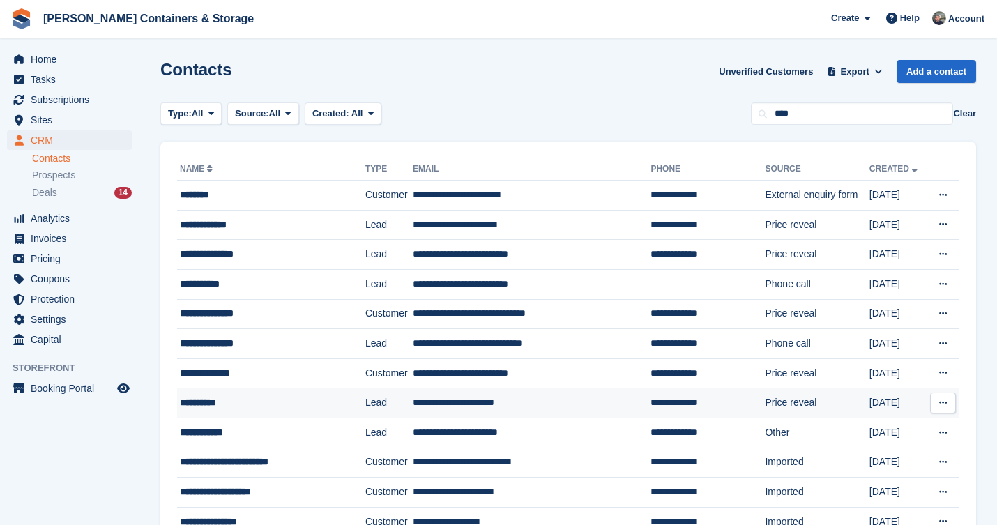
click at [301, 406] on div "**********" at bounding box center [262, 402] width 165 height 15
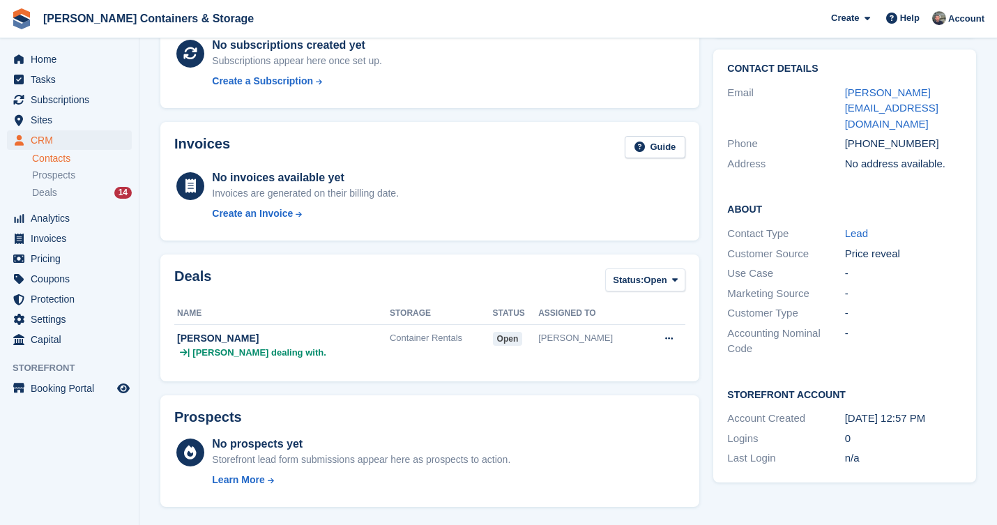
scroll to position [245, 0]
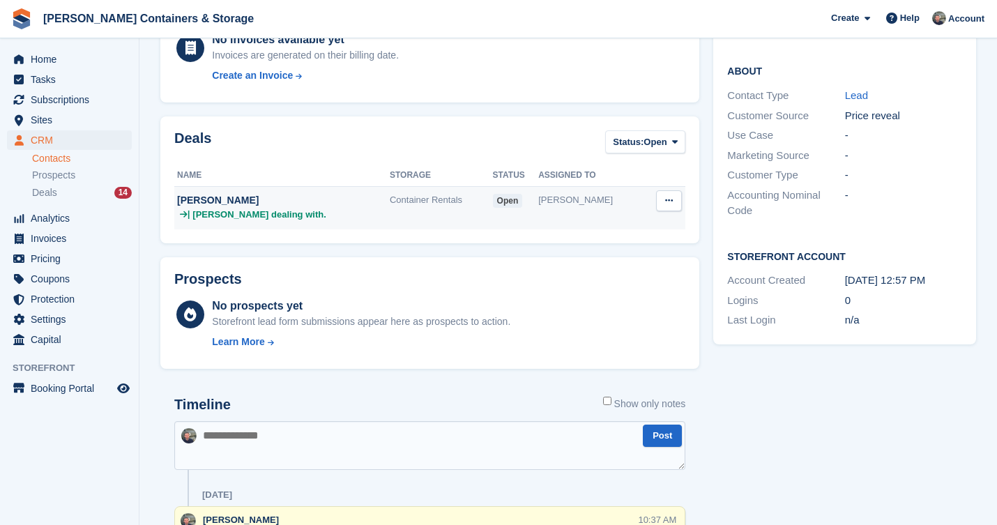
click at [390, 211] on td "Container Rentals" at bounding box center [441, 207] width 103 height 43
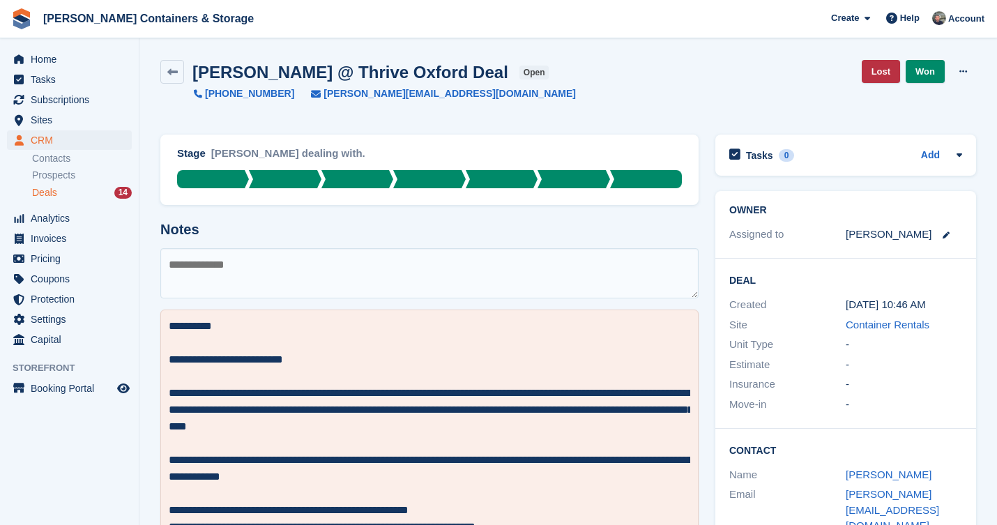
scroll to position [1, 0]
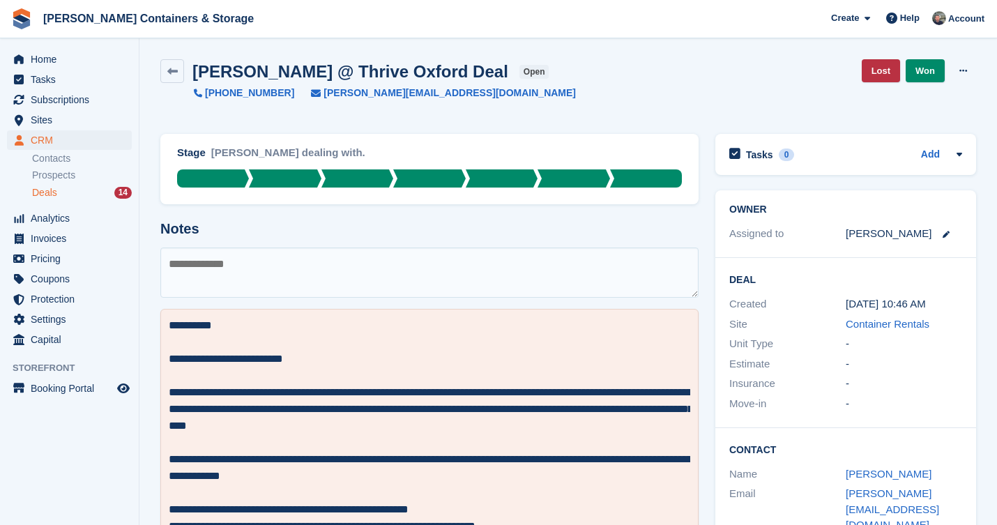
click at [311, 264] on textarea at bounding box center [429, 272] width 538 height 50
paste textarea "**********"
type textarea "**********"
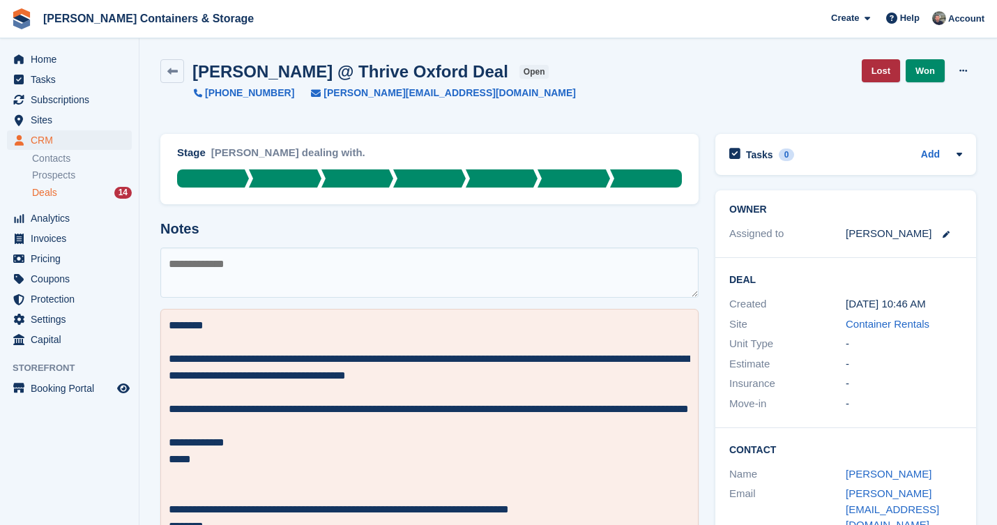
click at [883, 67] on link "Lost" at bounding box center [881, 70] width 38 height 23
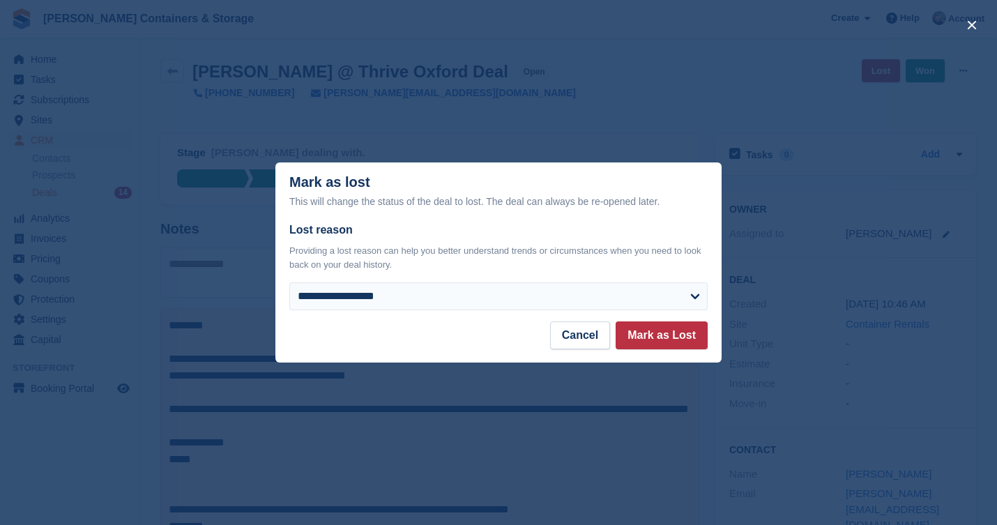
click at [401, 313] on div "**********" at bounding box center [498, 272] width 446 height 100
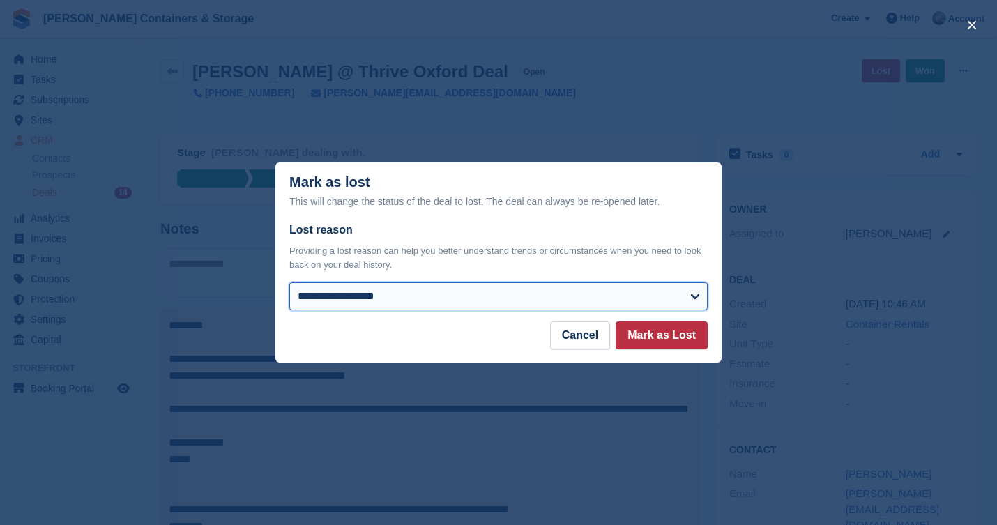
select select "**********"
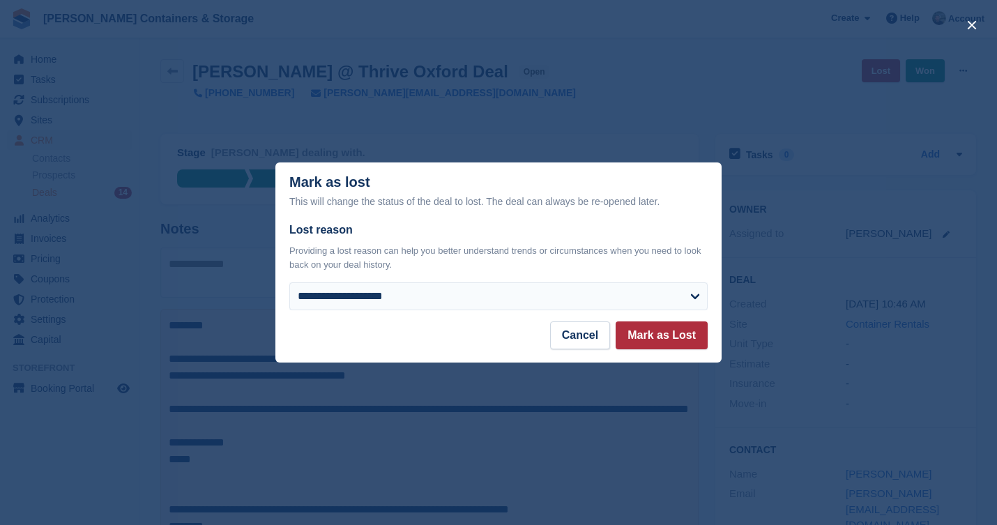
click at [649, 340] on button "Mark as Lost" at bounding box center [662, 335] width 92 height 28
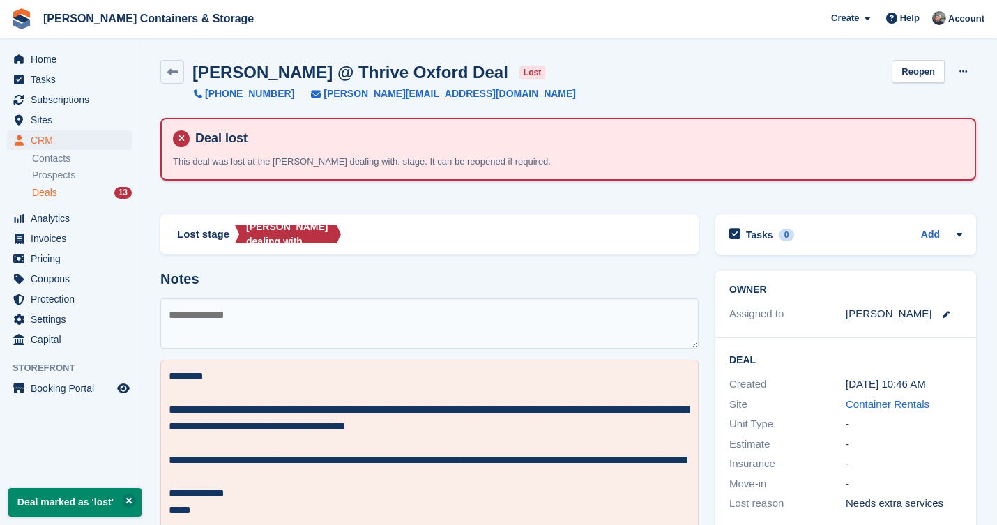
click at [54, 192] on span "Deals" at bounding box center [44, 192] width 25 height 13
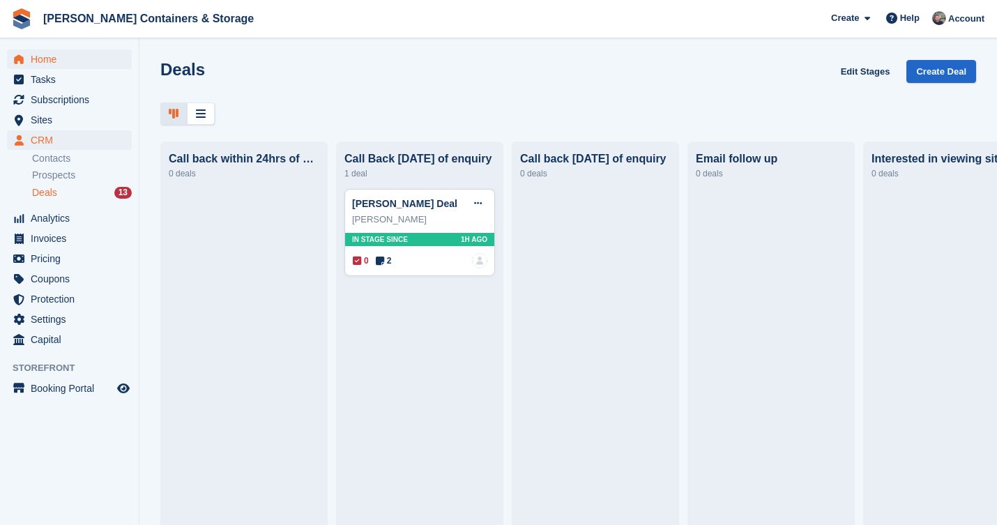
click at [49, 53] on span "Home" at bounding box center [73, 59] width 84 height 20
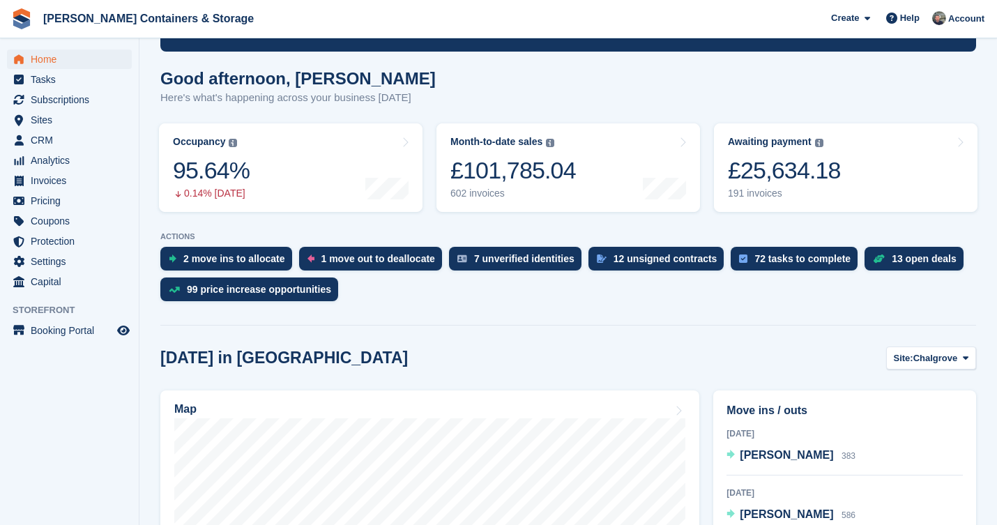
scroll to position [206, 0]
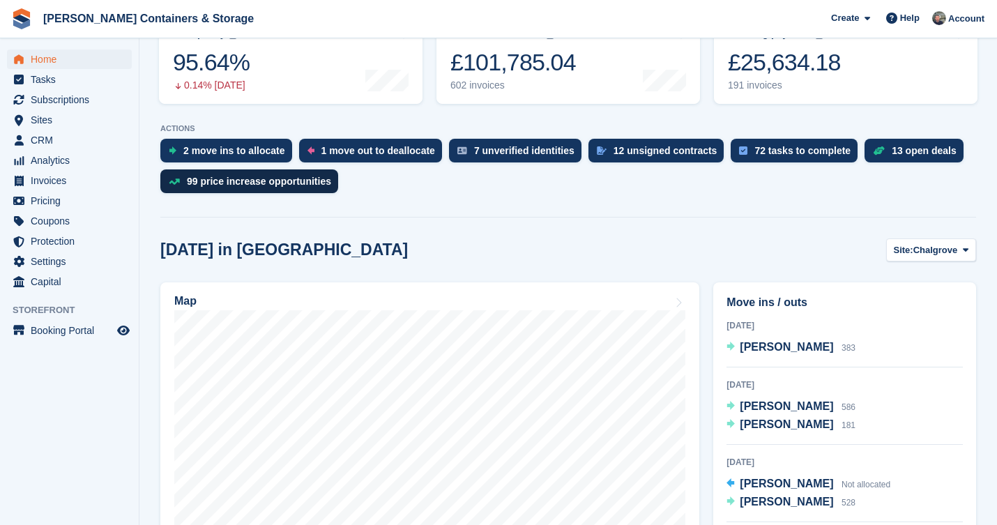
click at [199, 189] on div "99 price increase opportunities" at bounding box center [249, 181] width 178 height 24
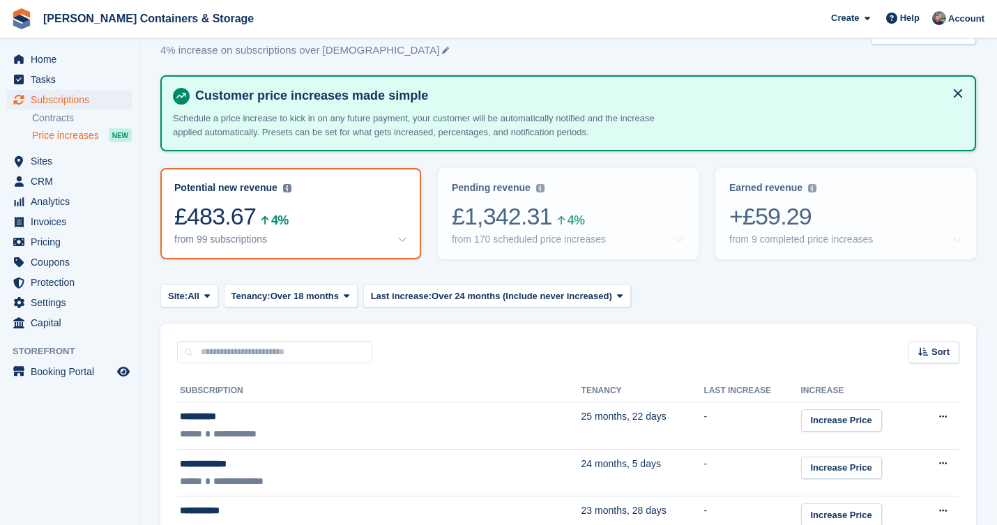
scroll to position [112, 0]
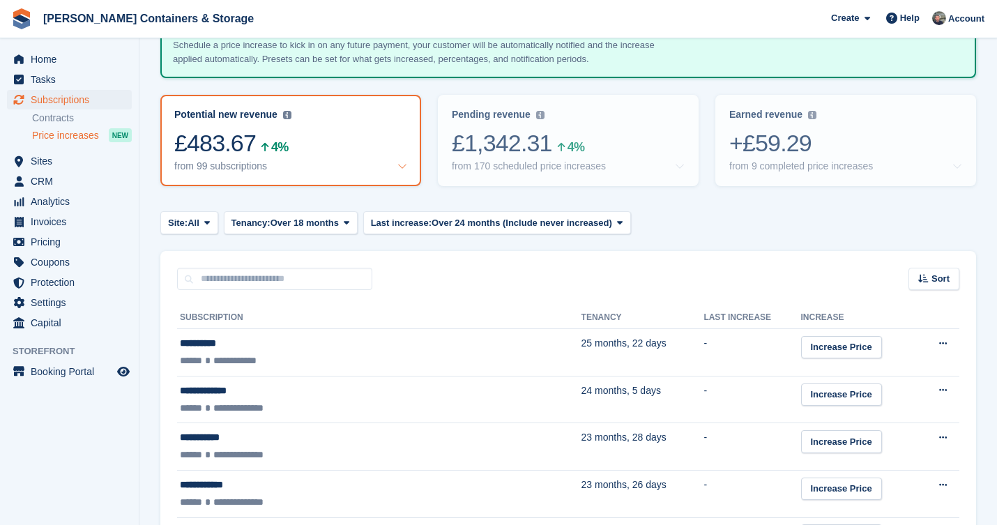
click at [291, 220] on span "Over 18 months" at bounding box center [304, 223] width 68 height 14
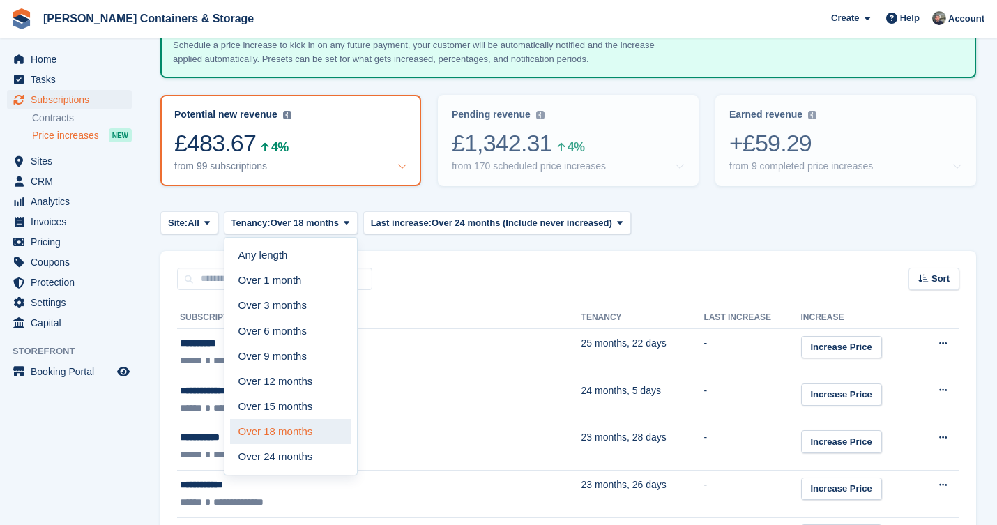
click at [304, 426] on link "Over 18 months" at bounding box center [290, 431] width 121 height 25
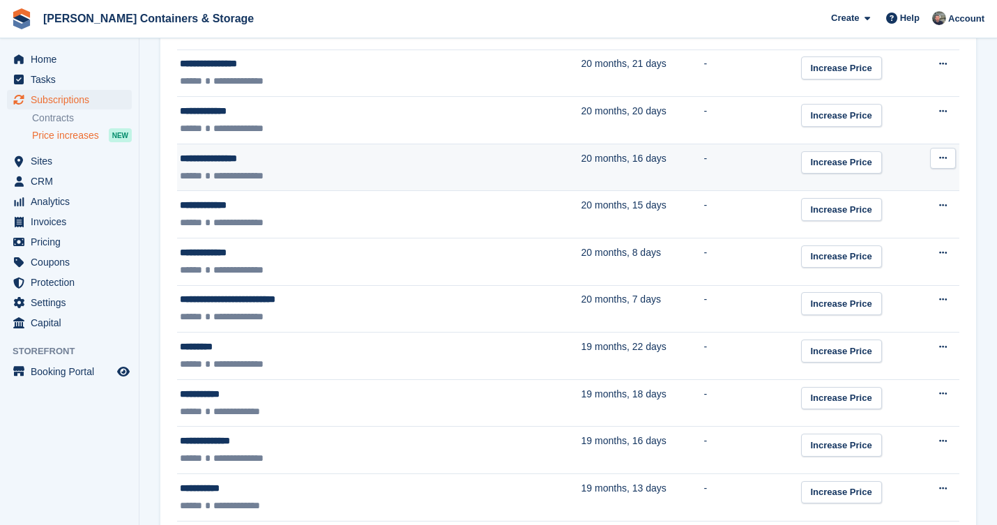
scroll to position [1417, 0]
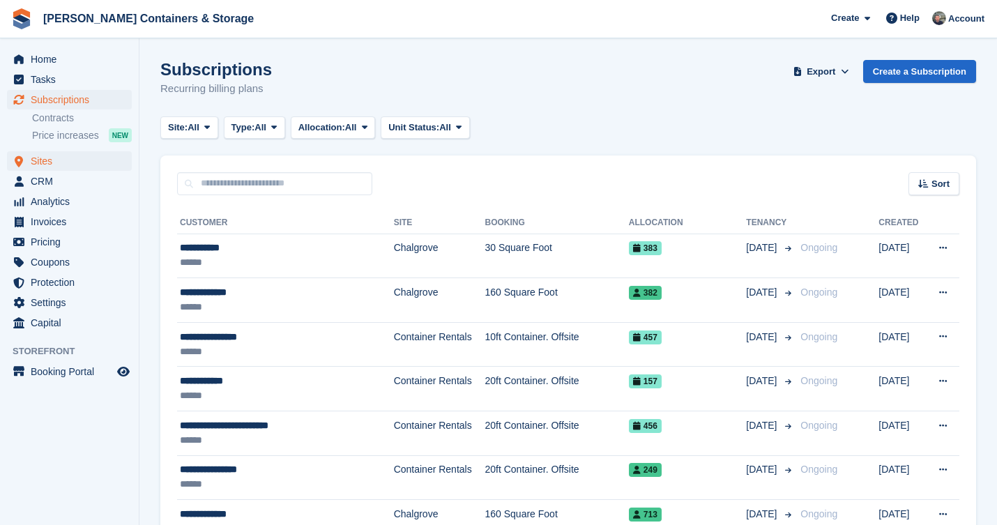
click at [51, 165] on span "Sites" at bounding box center [73, 161] width 84 height 20
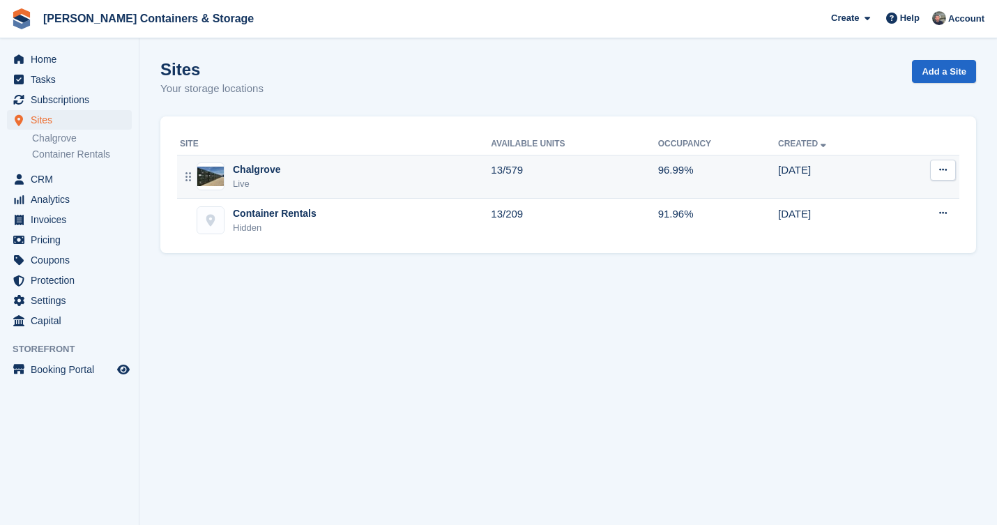
click at [346, 182] on div "Chalgrove Live" at bounding box center [335, 176] width 311 height 29
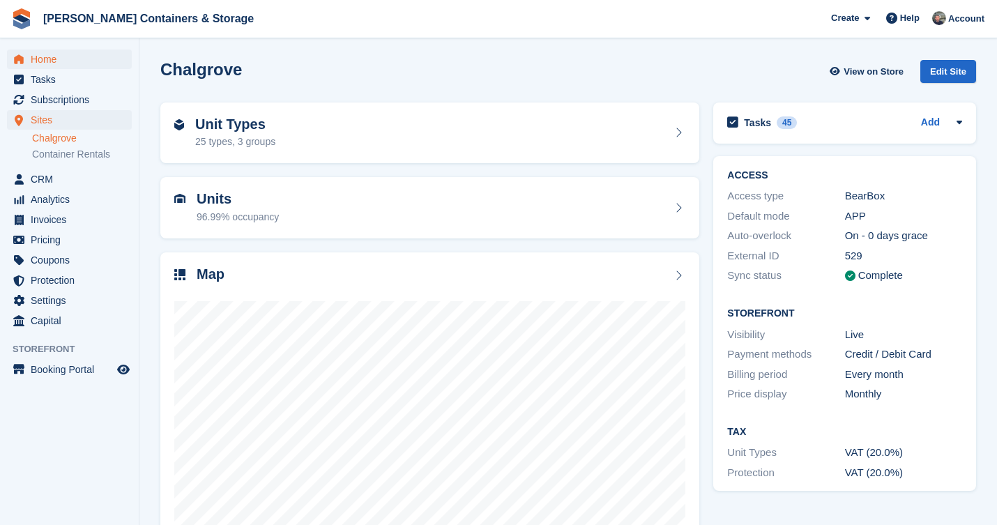
click at [47, 54] on span "Home" at bounding box center [73, 59] width 84 height 20
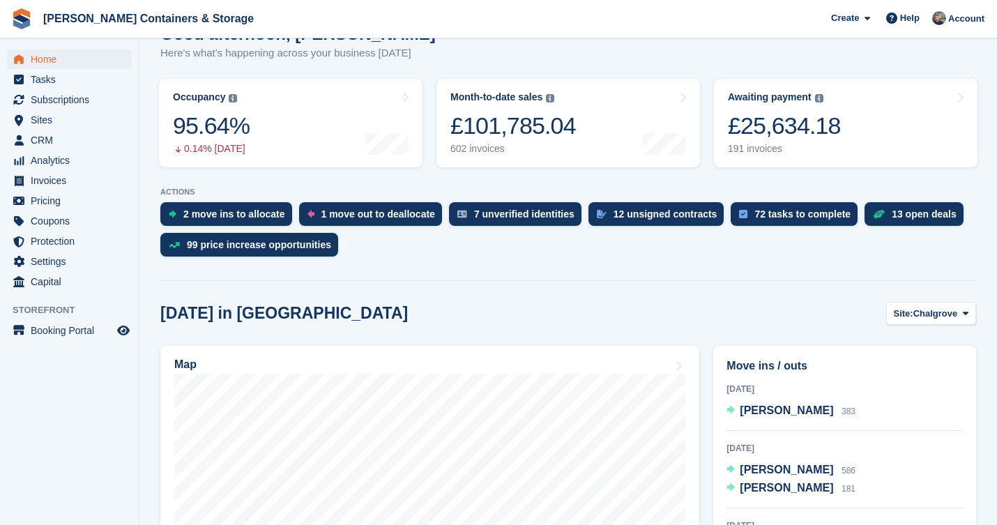
scroll to position [192, 0]
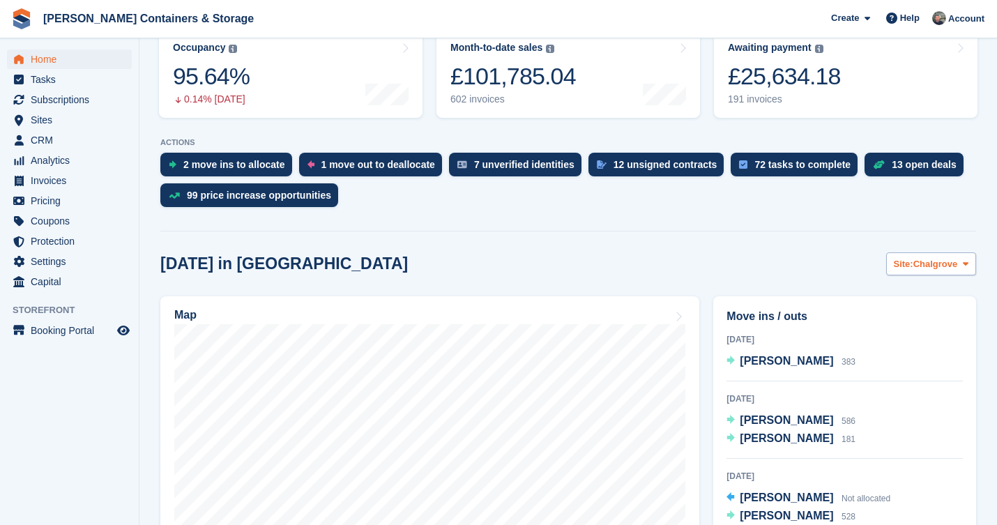
click at [954, 266] on span "Chalgrove" at bounding box center [935, 264] width 45 height 14
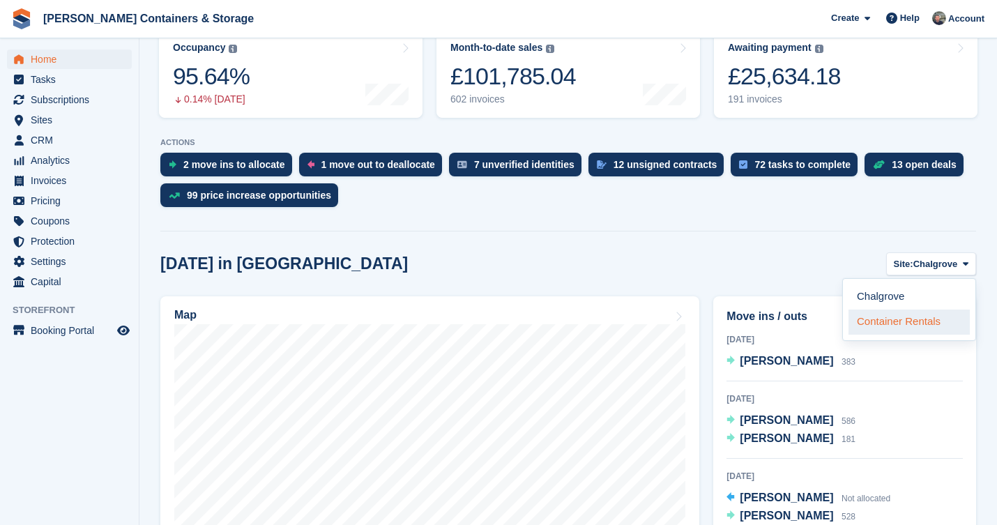
click at [941, 321] on link "Container Rentals" at bounding box center [908, 322] width 121 height 25
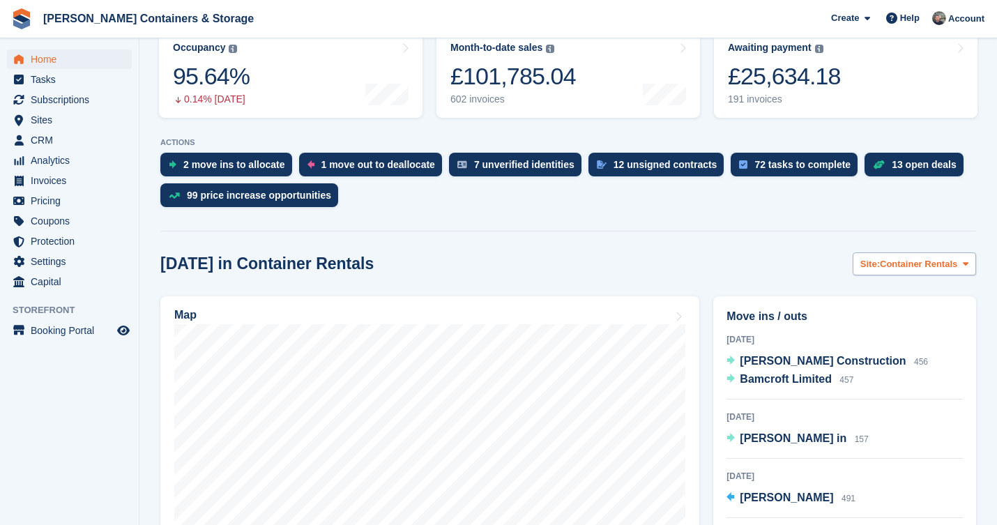
click at [906, 268] on span "Container Rentals" at bounding box center [918, 264] width 77 height 14
click at [911, 290] on link "Chalgrove" at bounding box center [908, 296] width 121 height 25
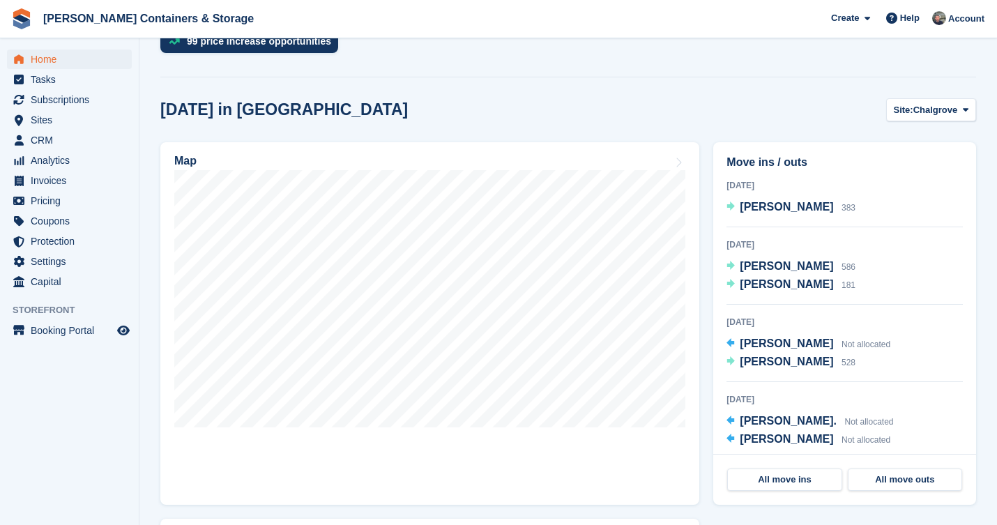
scroll to position [381, 0]
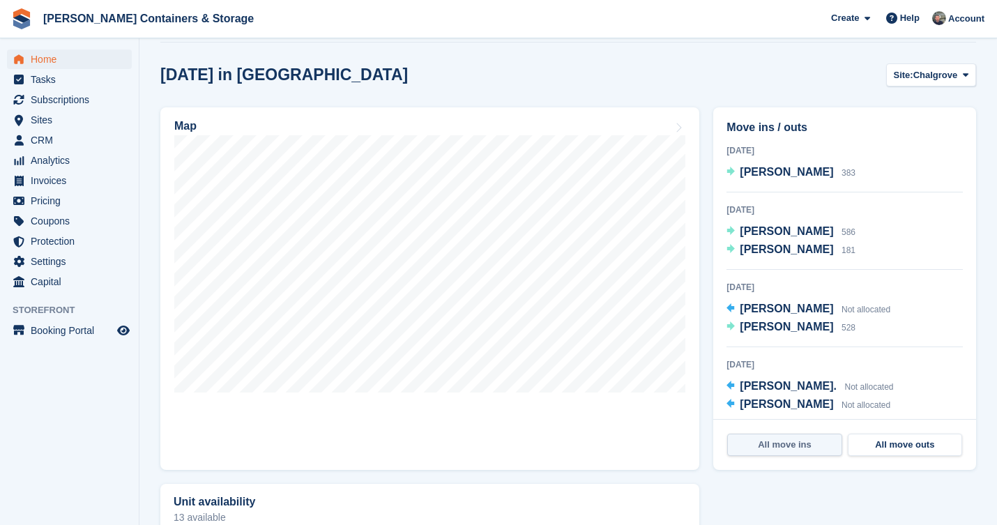
click at [755, 450] on link "All move ins" at bounding box center [784, 445] width 114 height 22
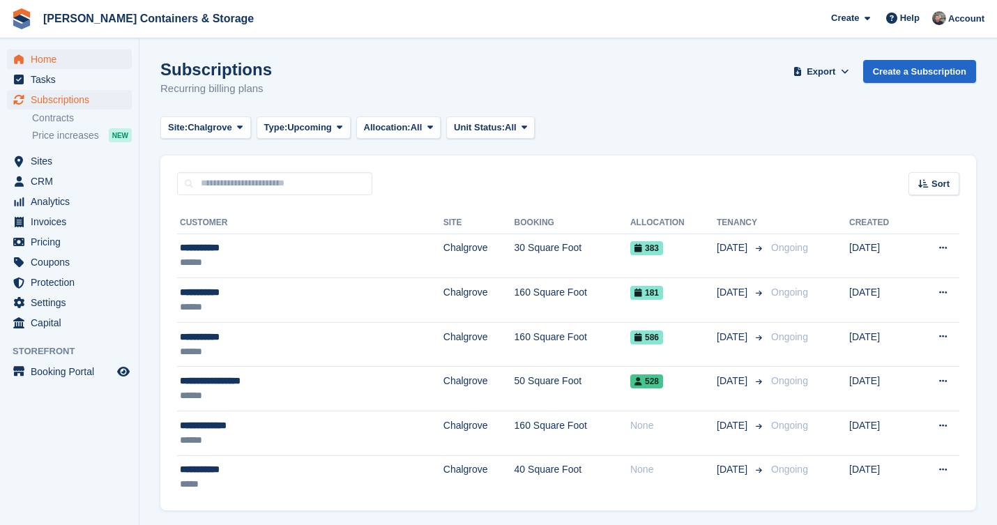
click at [81, 66] on span "Home" at bounding box center [73, 59] width 84 height 20
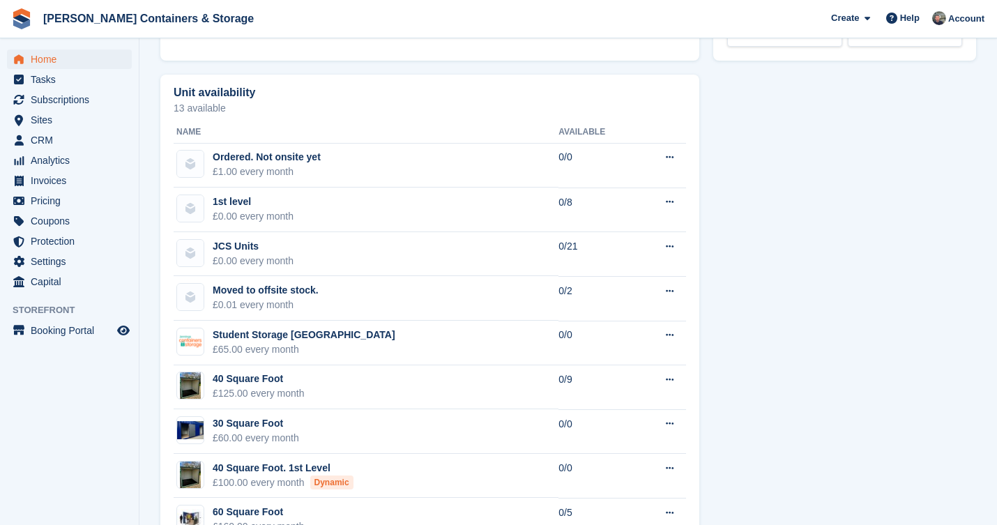
scroll to position [903, 0]
